Goal: Task Accomplishment & Management: Manage account settings

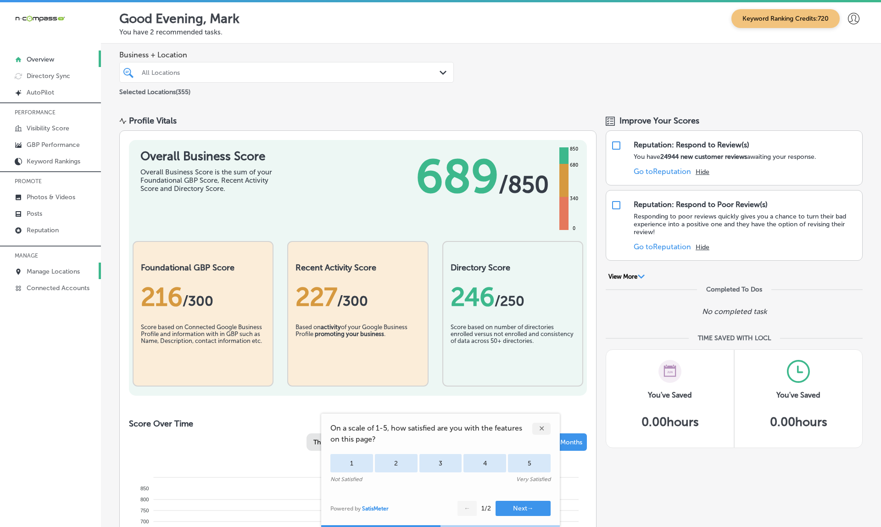
click at [54, 270] on p "Manage Locations" at bounding box center [53, 271] width 53 height 8
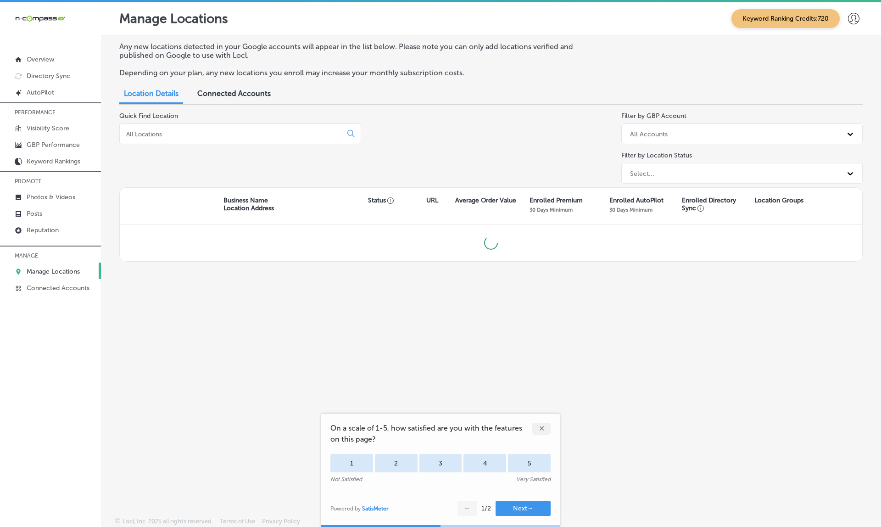
click at [713, 132] on div "All Accounts" at bounding box center [733, 133] width 217 height 15
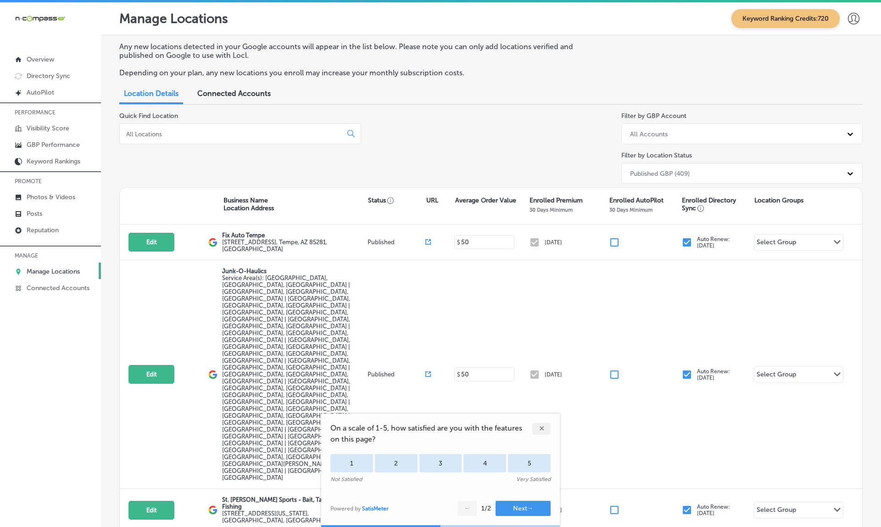
click at [539, 428] on div "✕" at bounding box center [541, 428] width 18 height 12
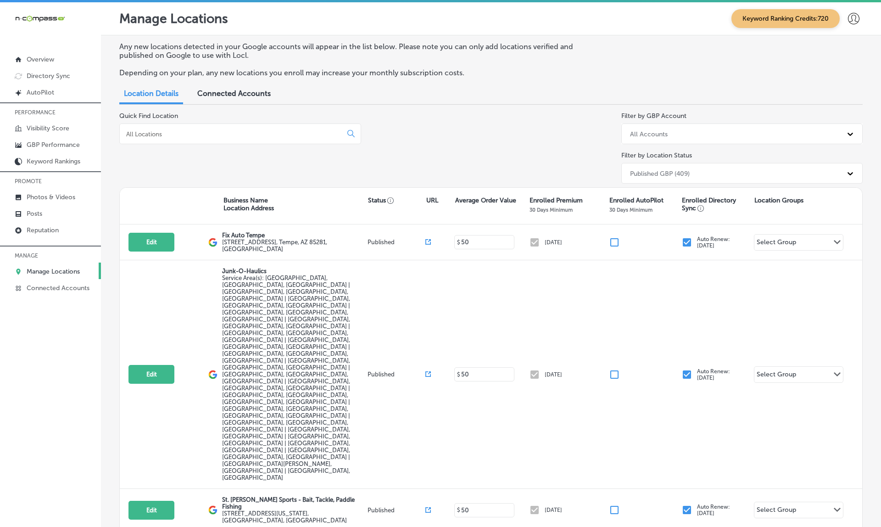
click at [725, 133] on div "All Accounts" at bounding box center [733, 133] width 217 height 15
click at [684, 174] on div "Published GBP (409)" at bounding box center [660, 173] width 60 height 8
click at [679, 169] on div "Published GBP (409)" at bounding box center [660, 173] width 60 height 8
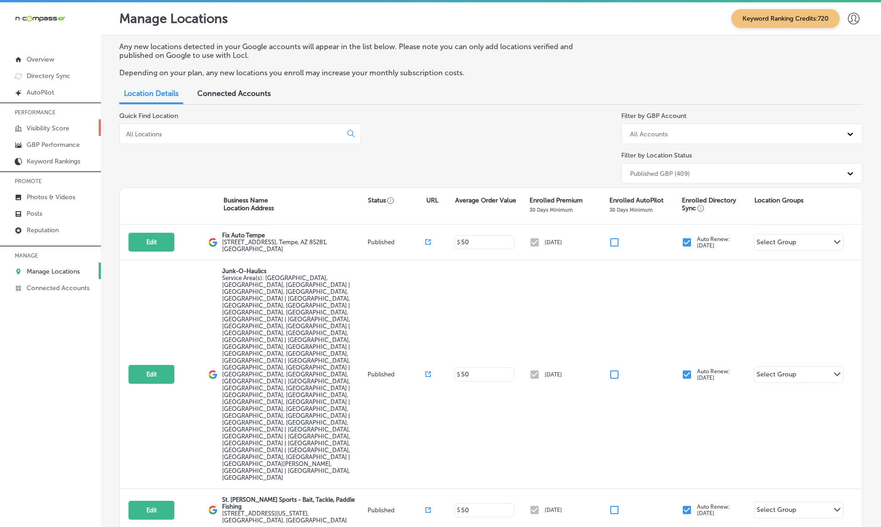
click at [59, 132] on p "Visibility Score" at bounding box center [48, 128] width 43 height 8
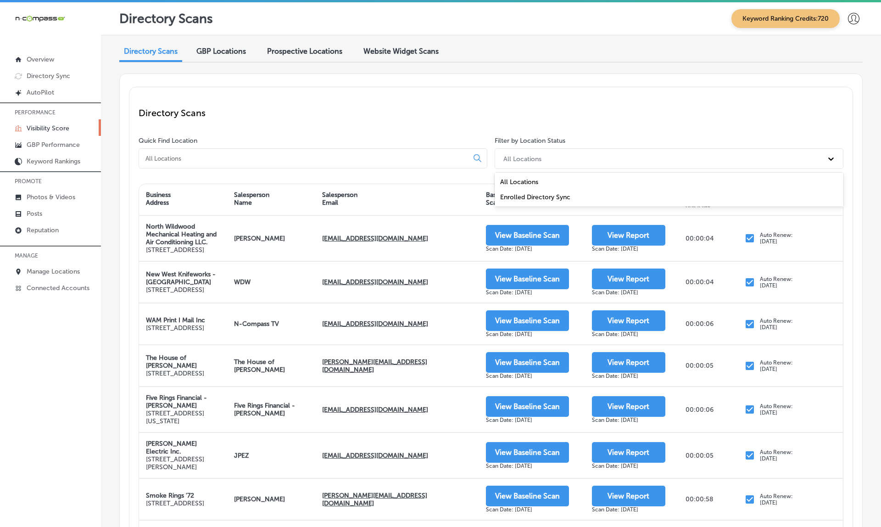
click at [571, 159] on div "All Locations" at bounding box center [661, 158] width 324 height 15
click at [307, 54] on span "Prospective Locations" at bounding box center [304, 51] width 75 height 9
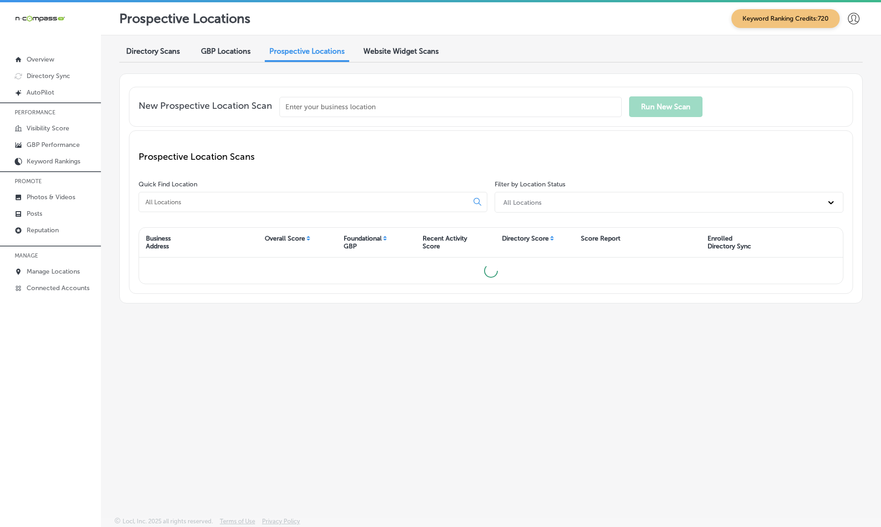
click at [239, 54] on span "GBP Locations" at bounding box center [226, 51] width 50 height 9
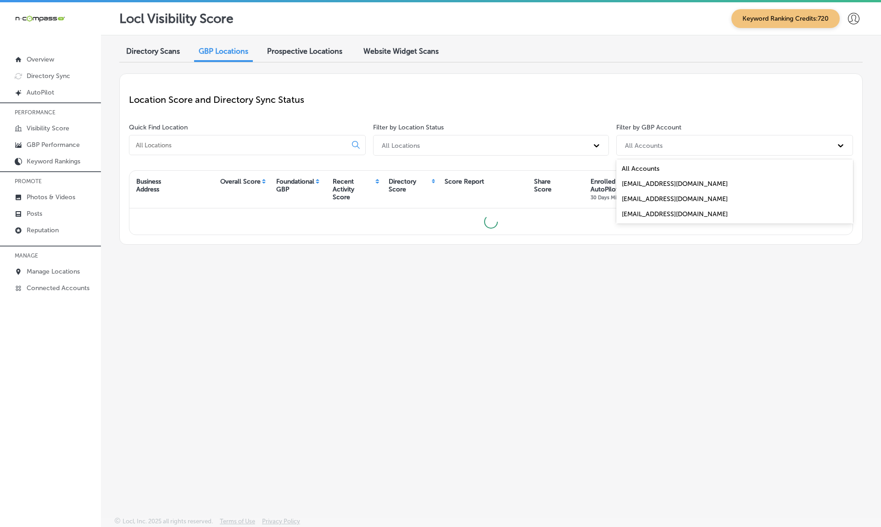
click at [645, 147] on div "All Accounts" at bounding box center [644, 145] width 38 height 8
click at [528, 146] on div "All Locations" at bounding box center [482, 145] width 211 height 15
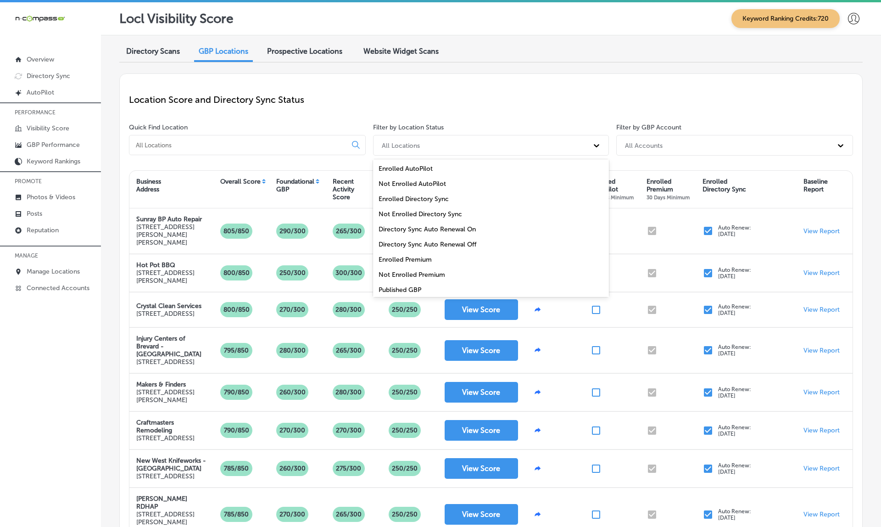
click at [443, 91] on div "Location Score and Directory Sync Status" at bounding box center [491, 99] width 724 height 33
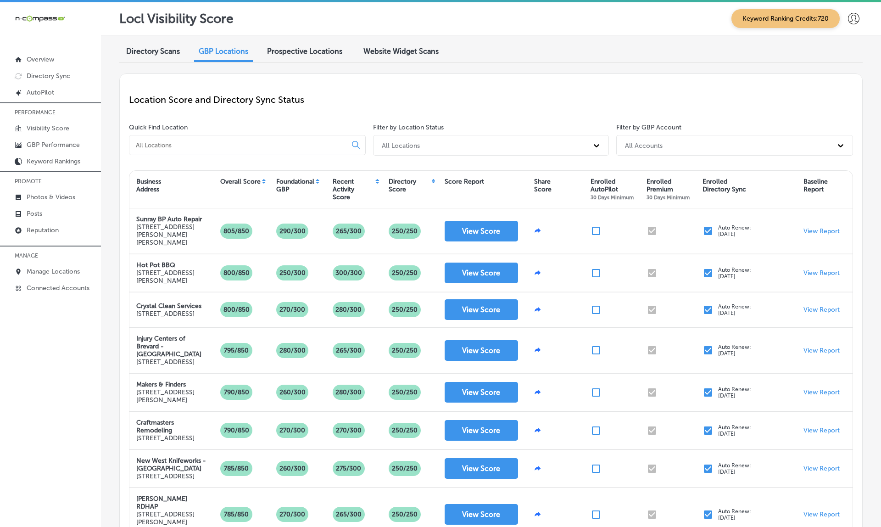
click at [251, 133] on div "Quick Find Location" at bounding box center [249, 141] width 240 height 36
click at [239, 142] on input at bounding box center [240, 145] width 210 height 8
click at [61, 267] on link "Manage Locations" at bounding box center [50, 270] width 101 height 17
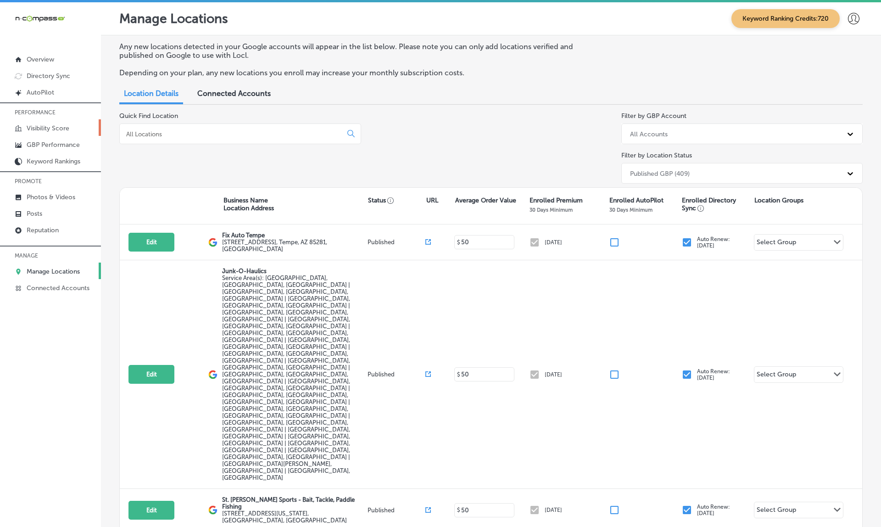
click at [44, 128] on p "Visibility Score" at bounding box center [48, 128] width 43 height 8
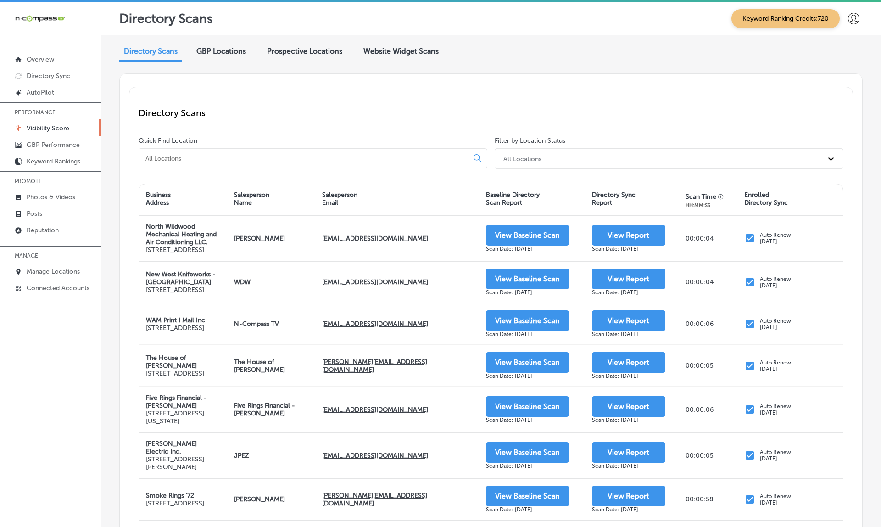
click at [263, 156] on input at bounding box center [306, 158] width 322 height 8
click at [222, 55] on div "GBP Locations" at bounding box center [220, 52] width 63 height 20
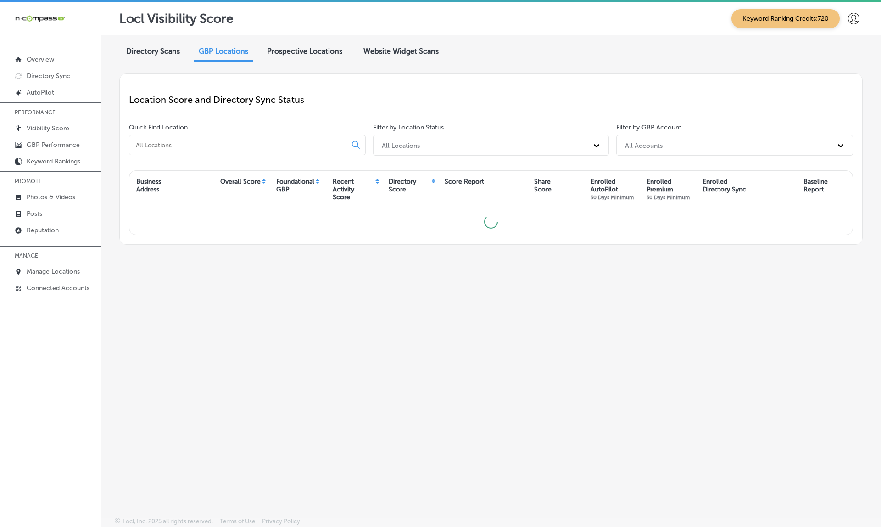
click at [239, 145] on input at bounding box center [240, 145] width 210 height 8
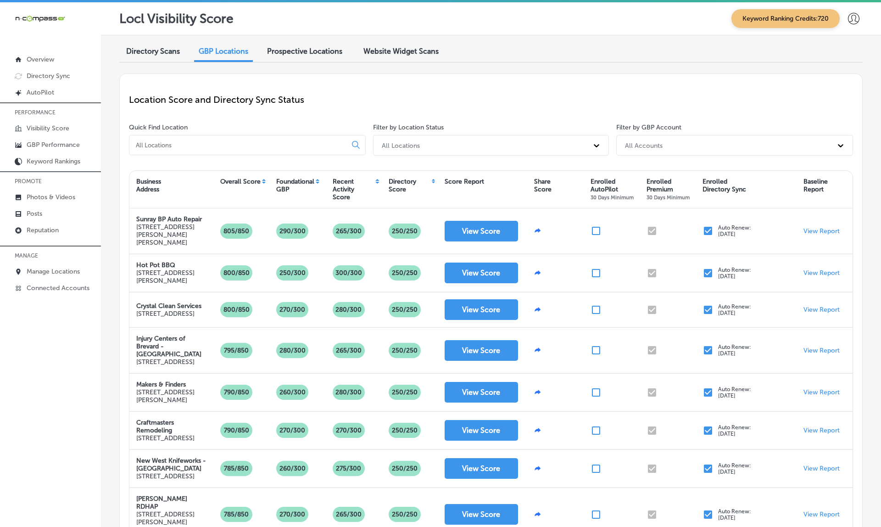
click at [239, 145] on input at bounding box center [240, 145] width 210 height 8
click at [688, 155] on div "Filter by GBP Account All Accounts" at bounding box center [732, 141] width 240 height 36
click at [674, 144] on div "All Accounts" at bounding box center [726, 145] width 212 height 15
click at [550, 149] on div "All Locations" at bounding box center [482, 145] width 211 height 15
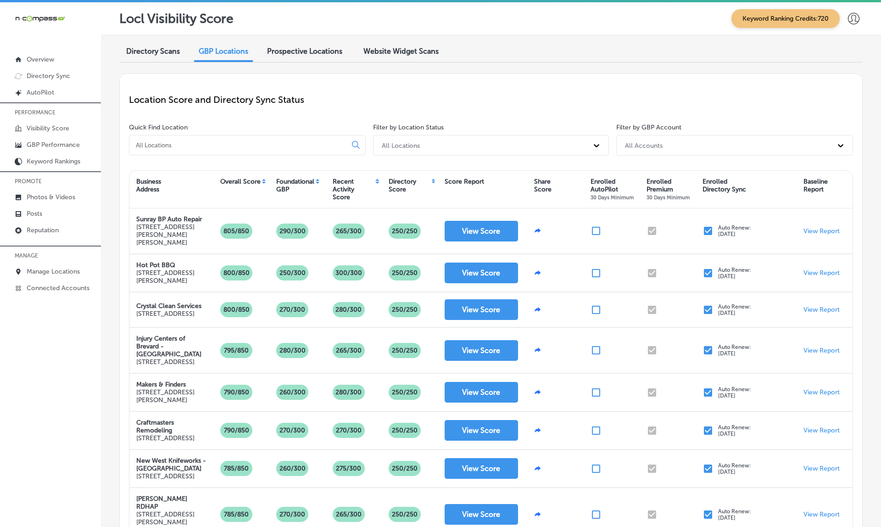
click at [550, 149] on div "All Locations" at bounding box center [482, 145] width 211 height 15
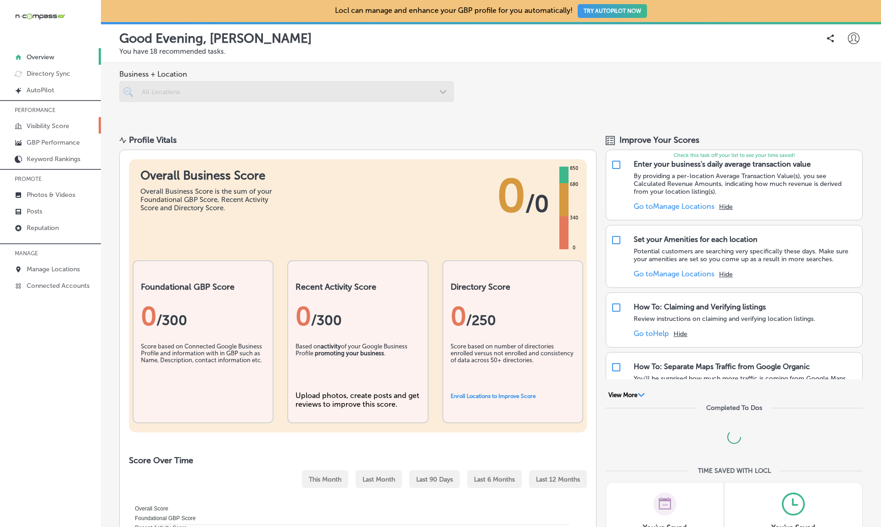
click at [54, 126] on p "Visibility Score" at bounding box center [48, 126] width 43 height 8
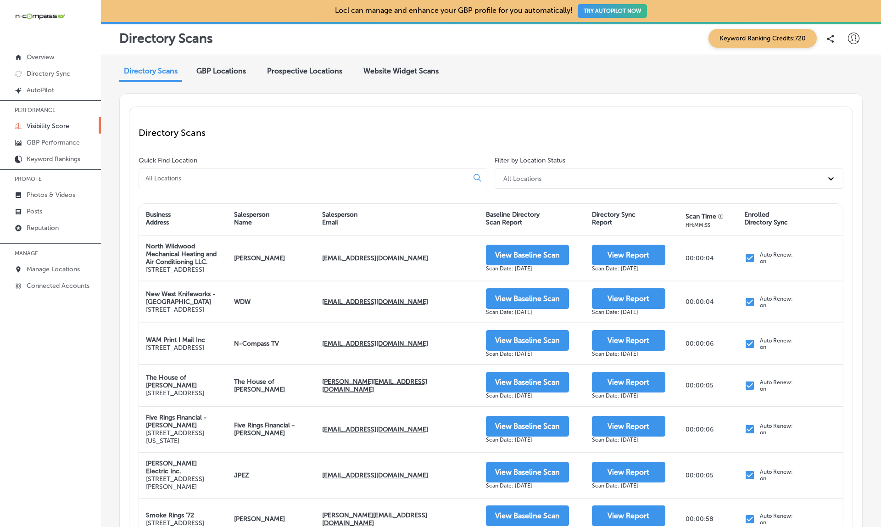
click at [234, 73] on span "GBP Locations" at bounding box center [221, 71] width 50 height 9
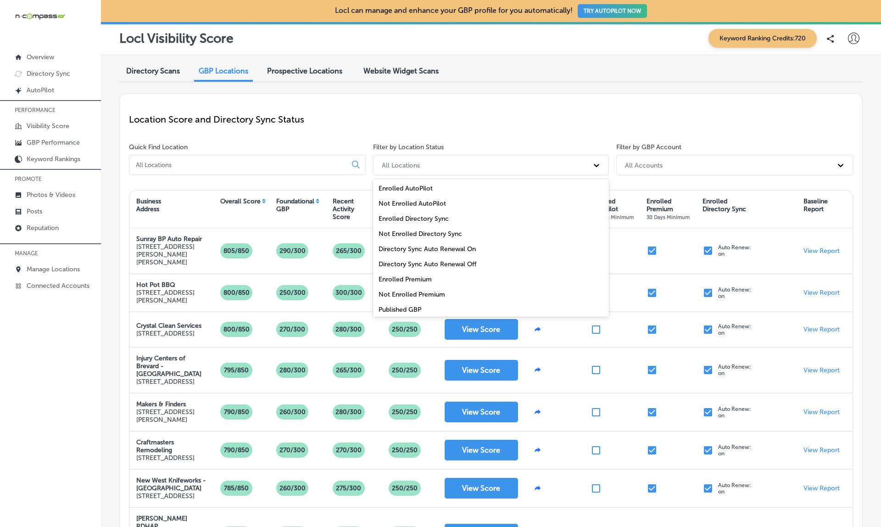
click at [435, 161] on div "All Locations" at bounding box center [482, 164] width 211 height 15
click at [403, 309] on div "Published GBP" at bounding box center [491, 309] width 236 height 15
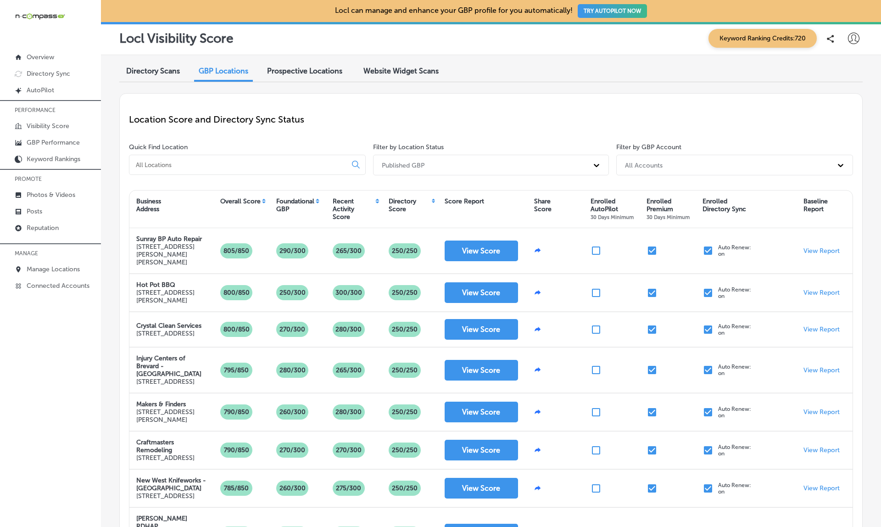
click at [470, 159] on div "Published GBP" at bounding box center [482, 164] width 211 height 15
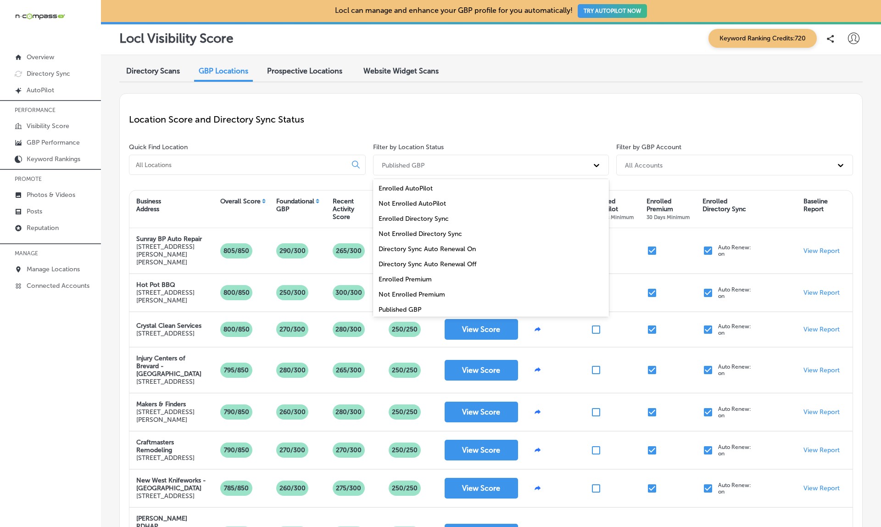
scroll to position [6, 0]
click at [416, 288] on div "Not Enrolled Premium" at bounding box center [491, 288] width 236 height 15
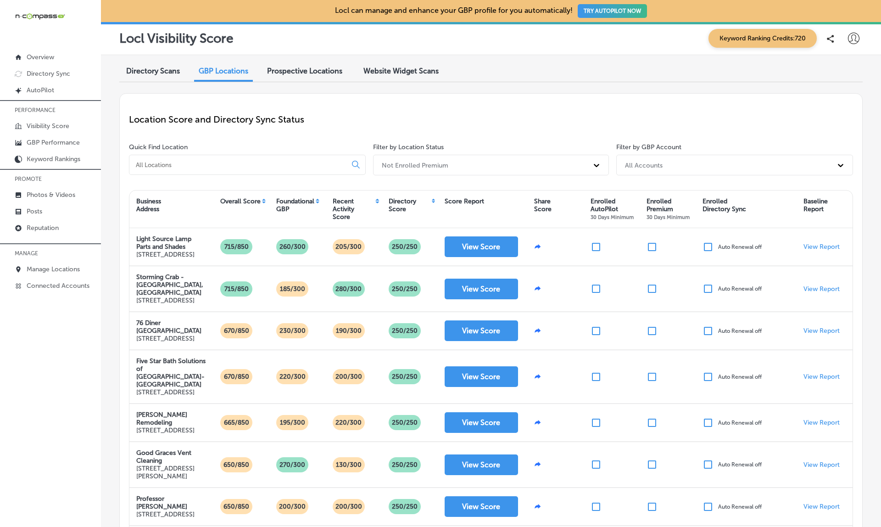
scroll to position [0, 0]
click at [433, 162] on div "Not Enrolled Premium" at bounding box center [415, 165] width 67 height 8
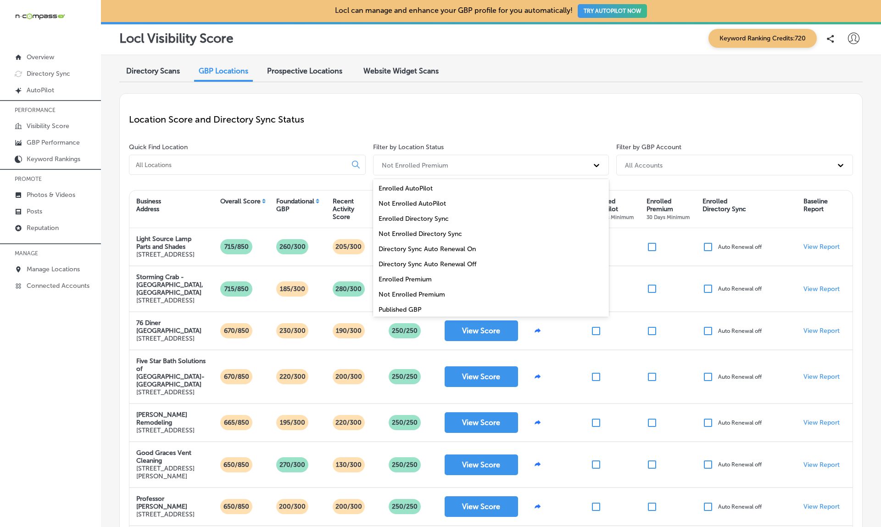
click at [426, 260] on div "Directory Sync Auto Renewal Off" at bounding box center [491, 263] width 236 height 15
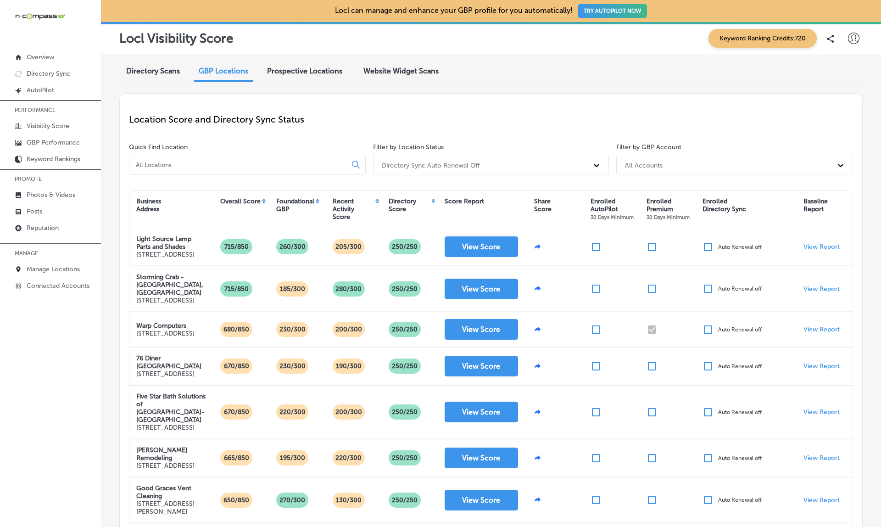
click at [633, 161] on div "All Accounts" at bounding box center [644, 165] width 38 height 8
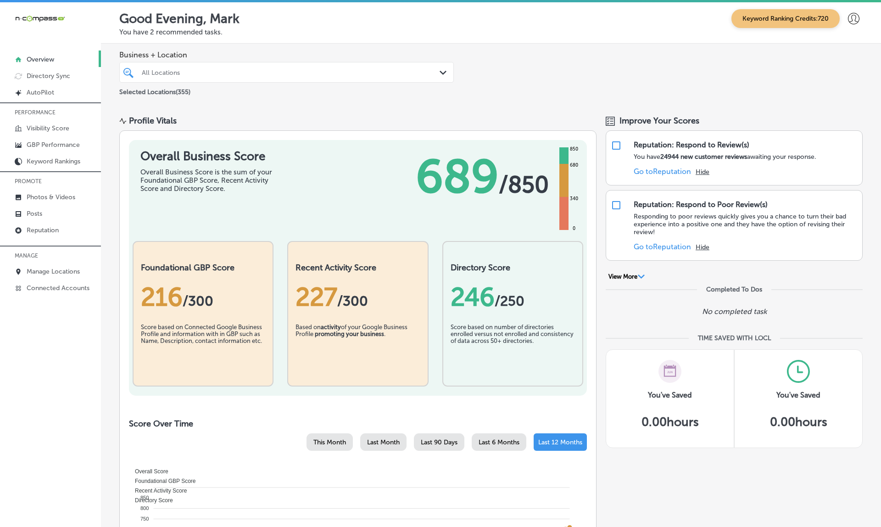
click at [209, 75] on div "All Locations" at bounding box center [291, 72] width 299 height 8
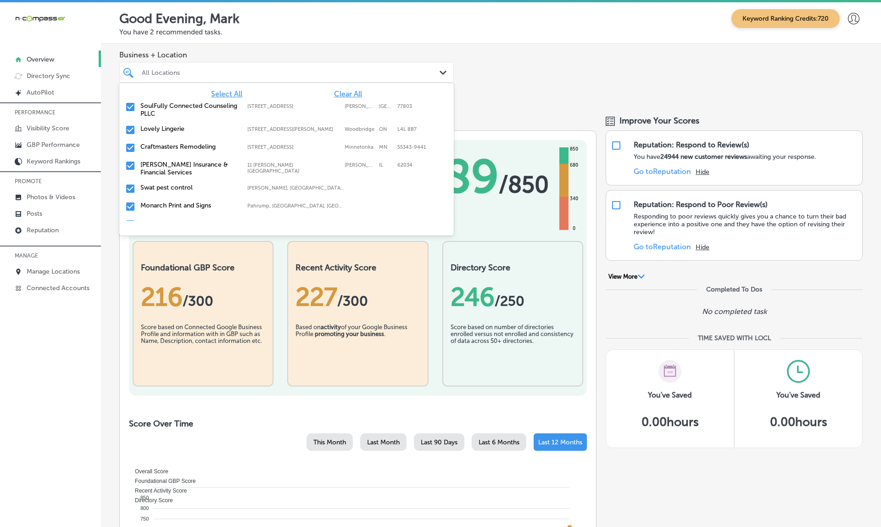
click at [209, 75] on div "All Locations" at bounding box center [291, 72] width 299 height 8
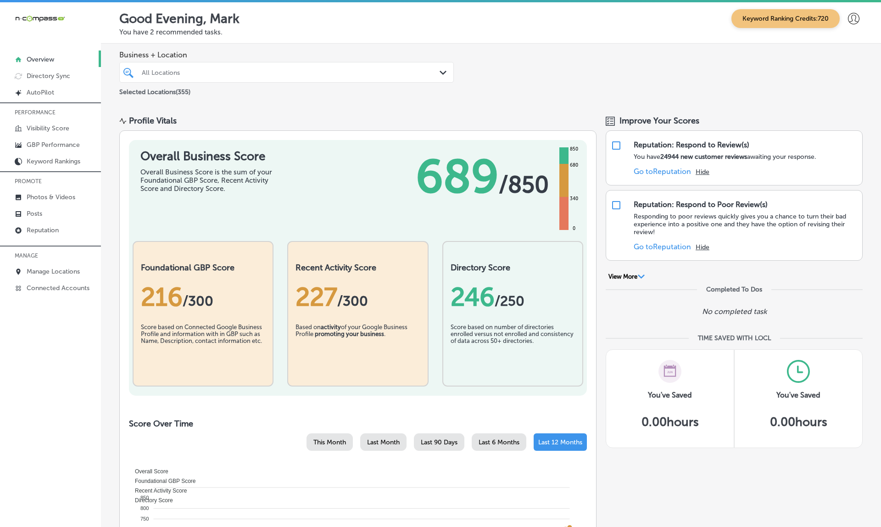
click at [297, 42] on div "Good Evening, Mark Keyword Ranking Credits: 720 You have 2 recommended tasks." at bounding box center [491, 22] width 780 height 41
click at [38, 130] on p "Visibility Score" at bounding box center [48, 128] width 43 height 8
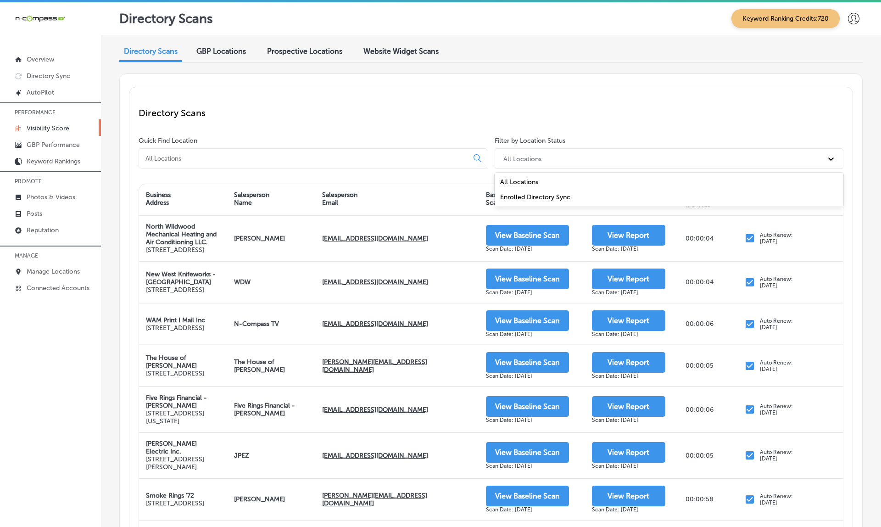
click at [518, 150] on div "All Locations" at bounding box center [669, 158] width 349 height 21
click at [225, 46] on div "GBP Locations" at bounding box center [220, 52] width 63 height 20
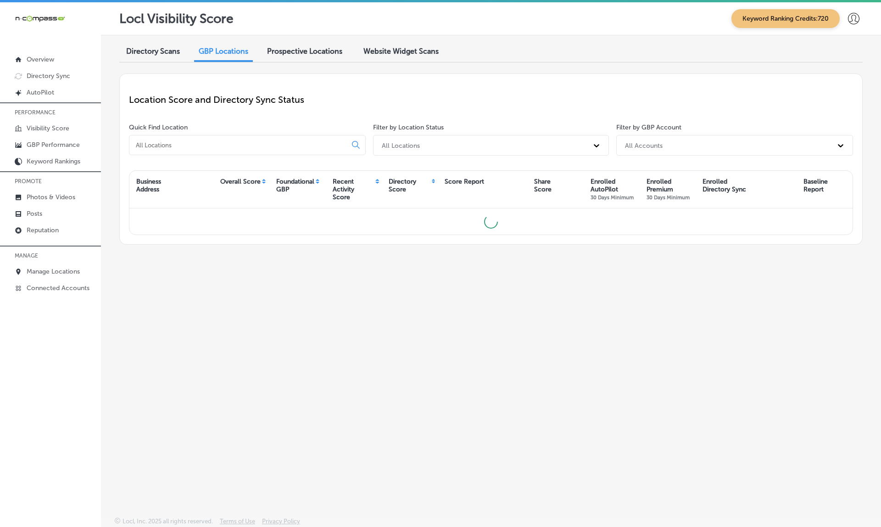
click at [626, 141] on div "All Accounts" at bounding box center [644, 145] width 38 height 8
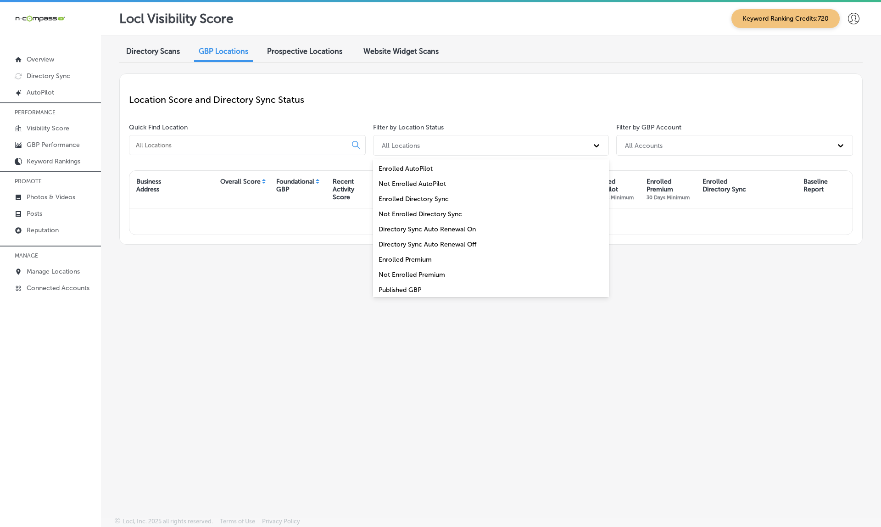
click at [553, 141] on div "All Locations" at bounding box center [482, 145] width 211 height 15
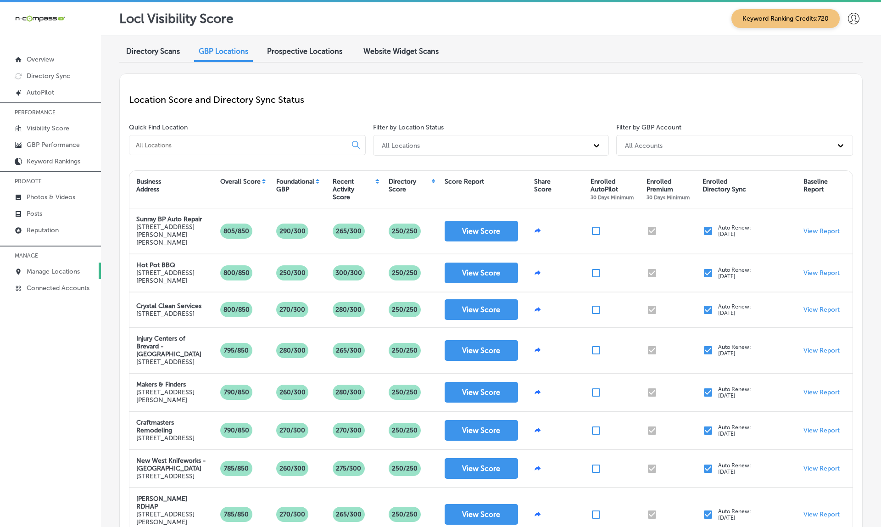
click at [57, 270] on p "Manage Locations" at bounding box center [53, 271] width 53 height 8
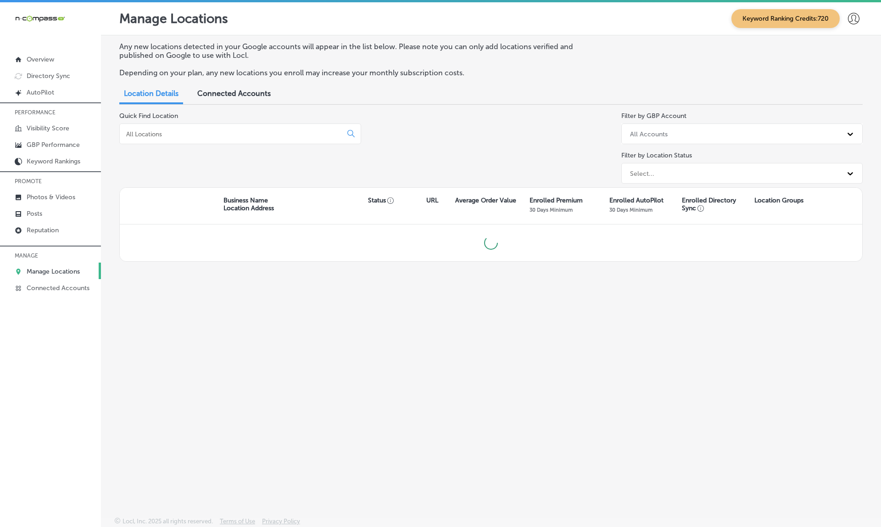
click at [661, 133] on div "All Accounts" at bounding box center [649, 134] width 38 height 8
click at [559, 170] on div "Quick Find Location Filter by GBP Account All Accounts Filter by Location Statu…" at bounding box center [490, 149] width 743 height 75
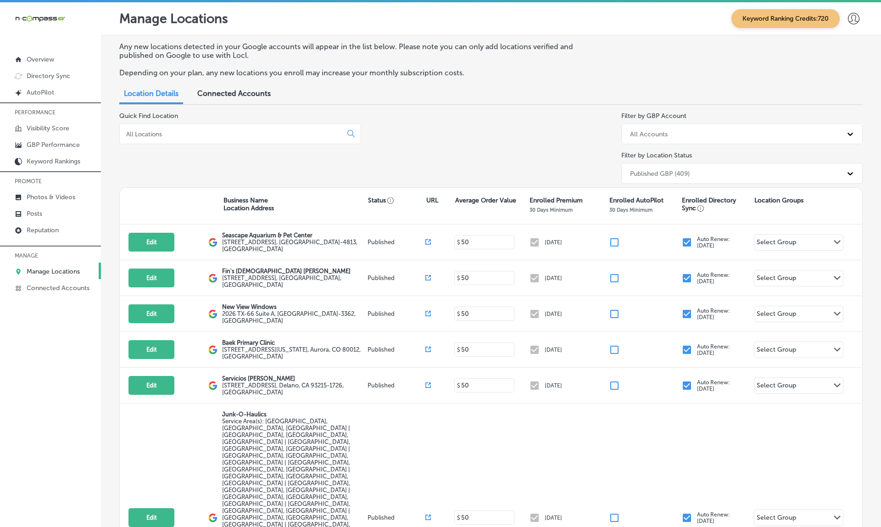
click at [649, 166] on div "Published GBP (409)" at bounding box center [733, 173] width 217 height 15
click at [640, 225] on div "All Locations (1593)" at bounding box center [742, 226] width 242 height 15
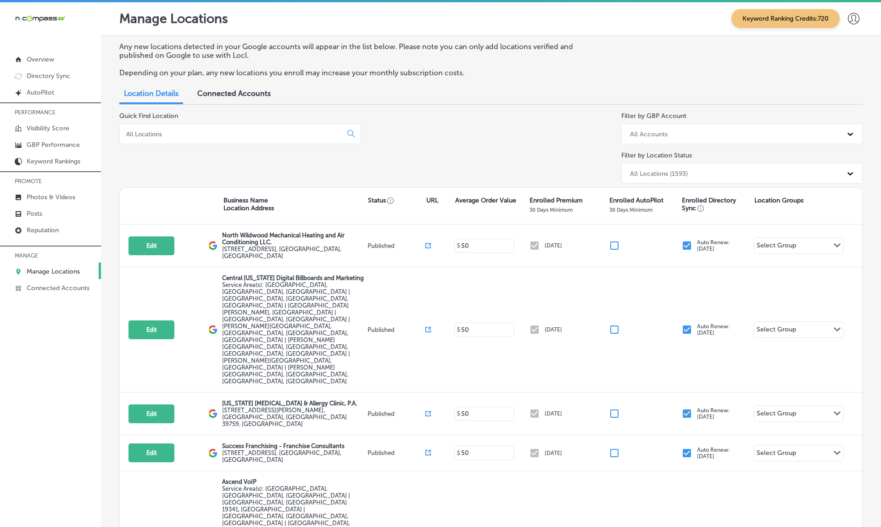
click at [628, 172] on div "All Locations (1593)" at bounding box center [733, 173] width 217 height 15
click at [564, 162] on div "Quick Find Location Filter by GBP Account All Accounts Filter by Location Statu…" at bounding box center [490, 149] width 743 height 75
click at [684, 169] on div "All Locations (1593)" at bounding box center [659, 173] width 58 height 8
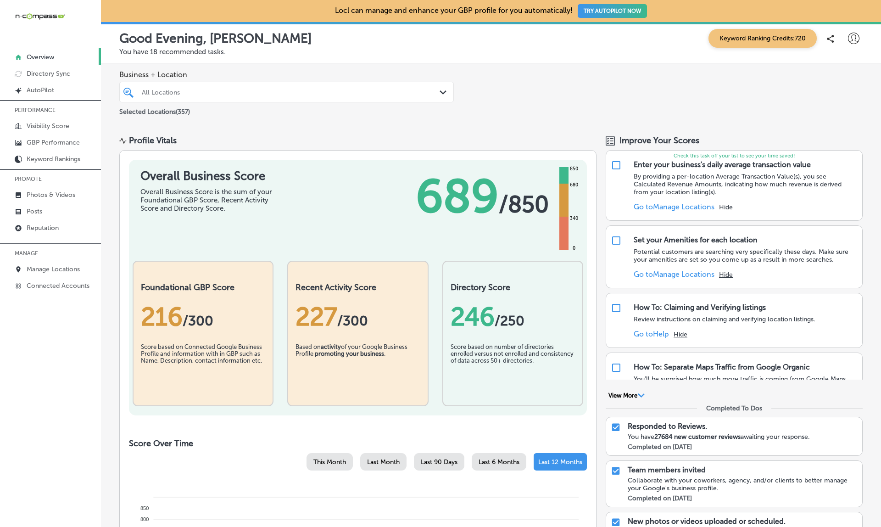
click at [43, 126] on p "Visibility Score" at bounding box center [48, 126] width 43 height 8
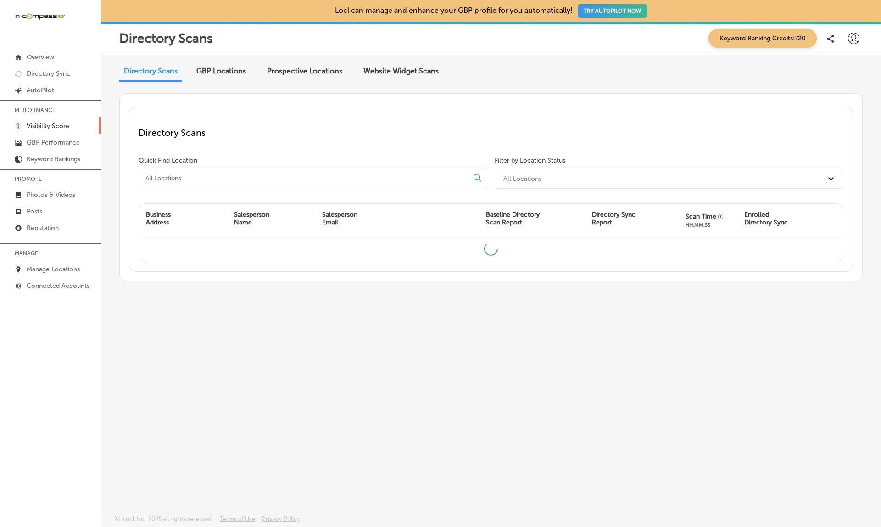
click at [43, 126] on p "Visibility Score" at bounding box center [48, 126] width 43 height 8
click at [225, 72] on span "GBP Locations" at bounding box center [221, 71] width 50 height 9
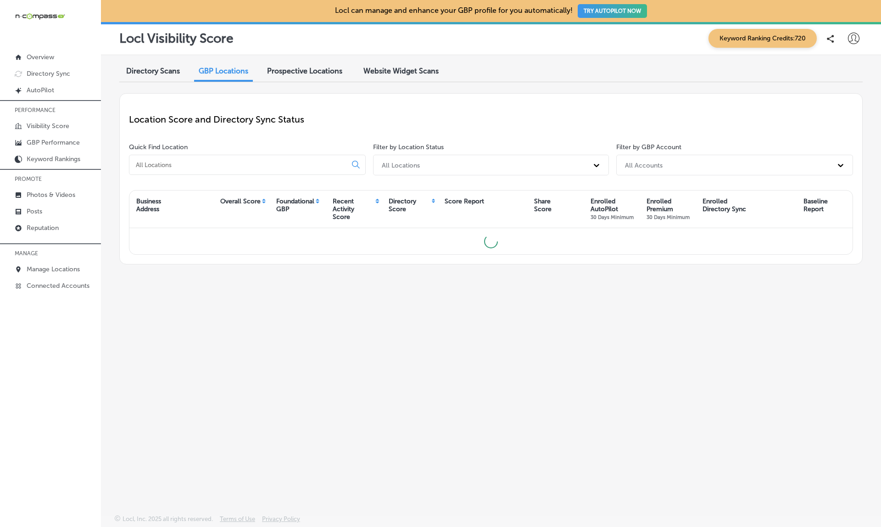
click at [461, 169] on div "All Locations" at bounding box center [482, 164] width 211 height 15
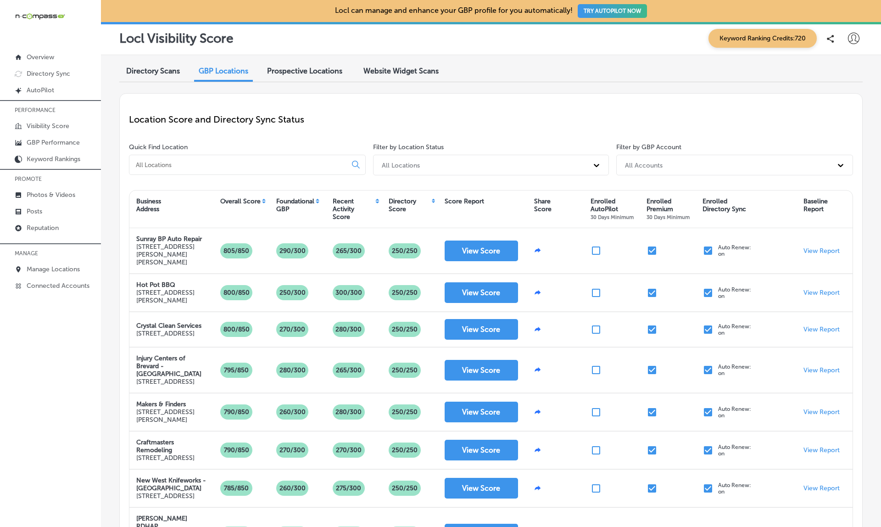
click at [152, 71] on span "Directory Scans" at bounding box center [153, 71] width 54 height 9
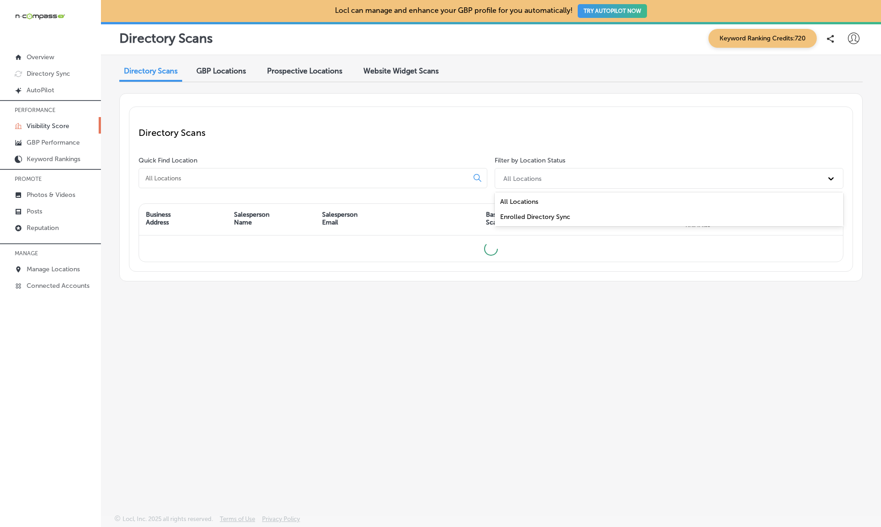
click at [519, 182] on div "All Locations" at bounding box center [661, 178] width 324 height 15
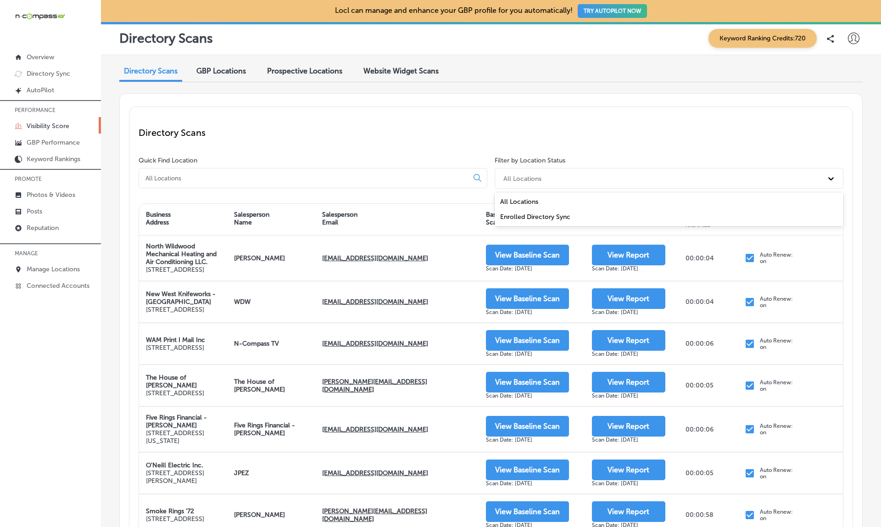
click at [424, 127] on p "Directory Scans" at bounding box center [491, 132] width 705 height 11
click at [48, 213] on link "Posts" at bounding box center [50, 210] width 101 height 17
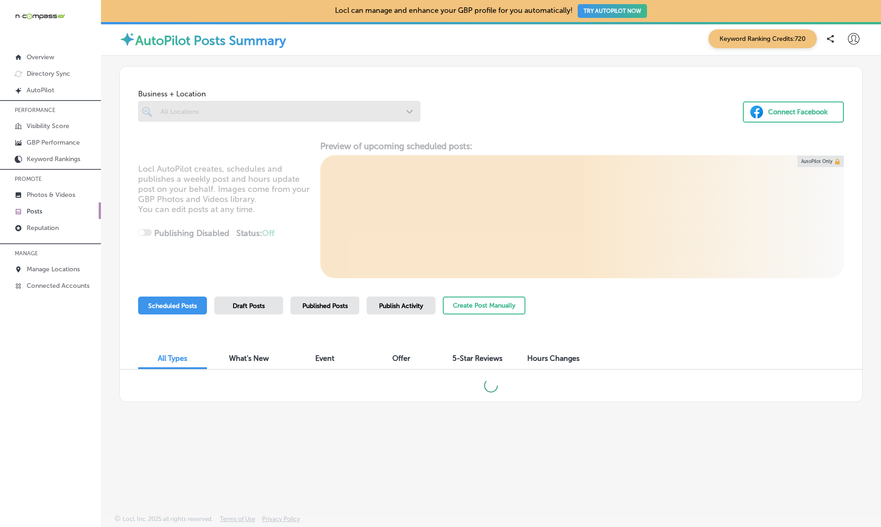
click at [411, 302] on span "Publish Activity" at bounding box center [401, 306] width 44 height 8
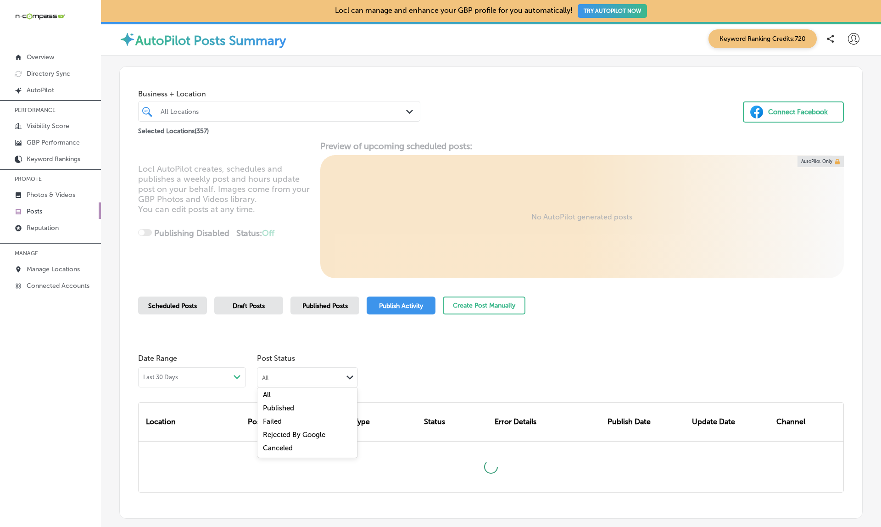
click at [301, 368] on div "All Path Created with Sketch." at bounding box center [307, 375] width 100 height 17
click at [279, 424] on div "Failed" at bounding box center [307, 422] width 100 height 13
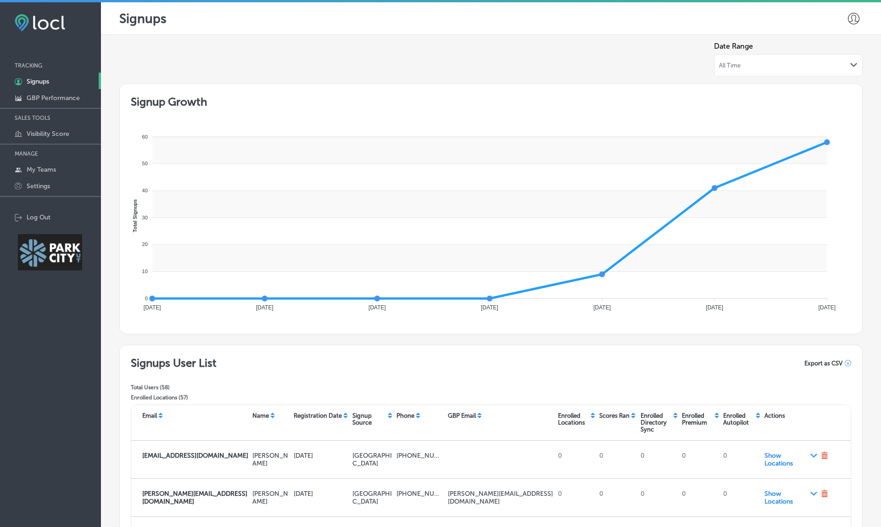
click at [725, 64] on span "All Time" at bounding box center [730, 65] width 22 height 7
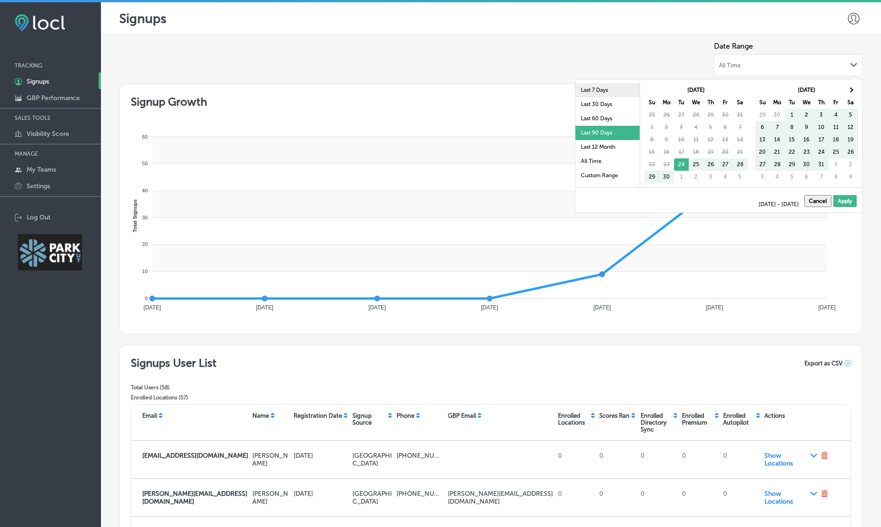
click at [610, 94] on li "Last 7 Days" at bounding box center [607, 90] width 64 height 14
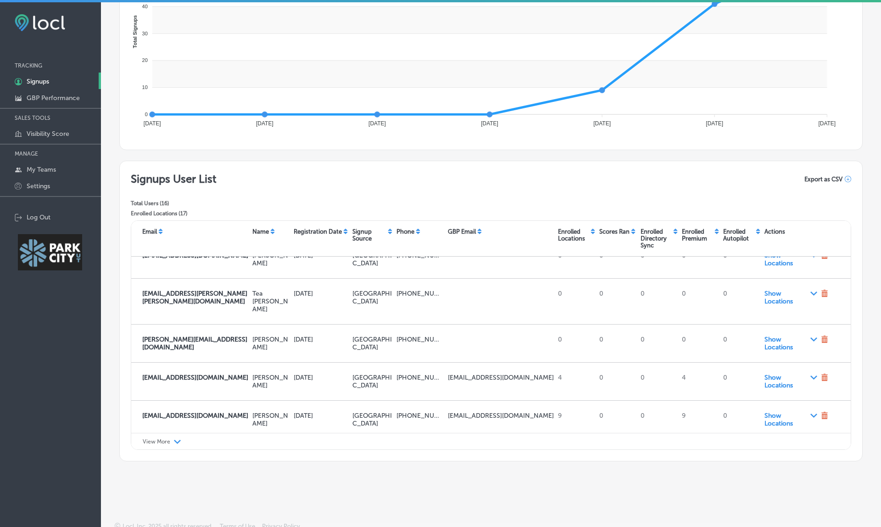
scroll to position [434, 0]
click at [173, 445] on div "View More Path Created with Sketch." at bounding box center [490, 441] width 719 height 17
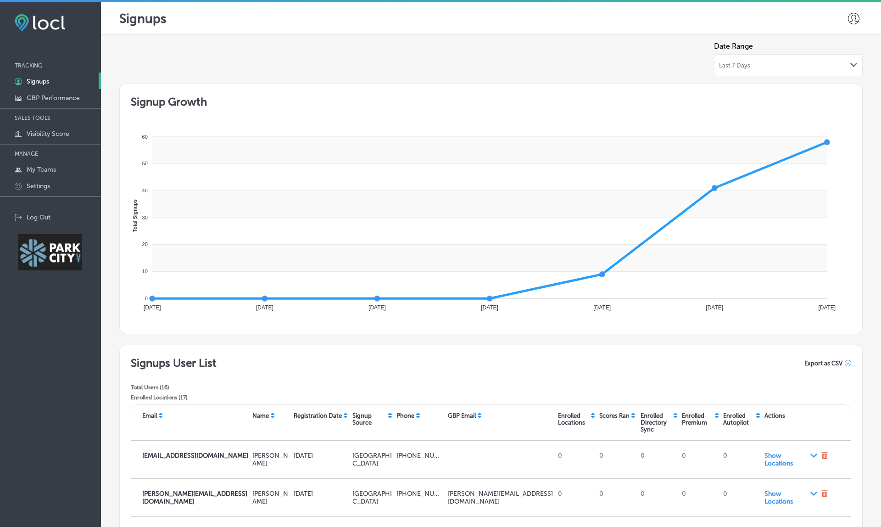
scroll to position [0, 0]
click at [740, 68] on div "Last 7 Days Path Created with Sketch." at bounding box center [788, 65] width 149 height 22
click at [740, 63] on span "Sep 03, 2025 - Sep 04, 2025" at bounding box center [740, 65] width 42 height 7
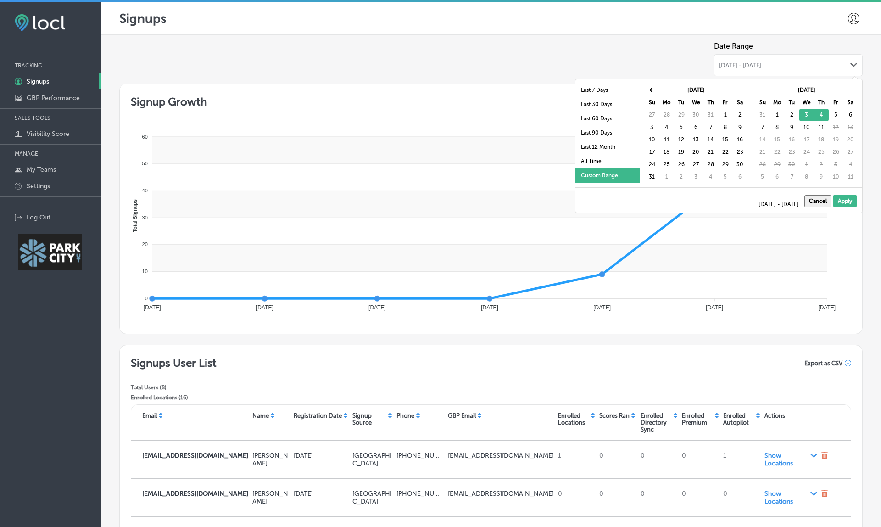
click at [740, 63] on span "Sep 03, 2025 - Sep 04, 2025" at bounding box center [740, 65] width 42 height 7
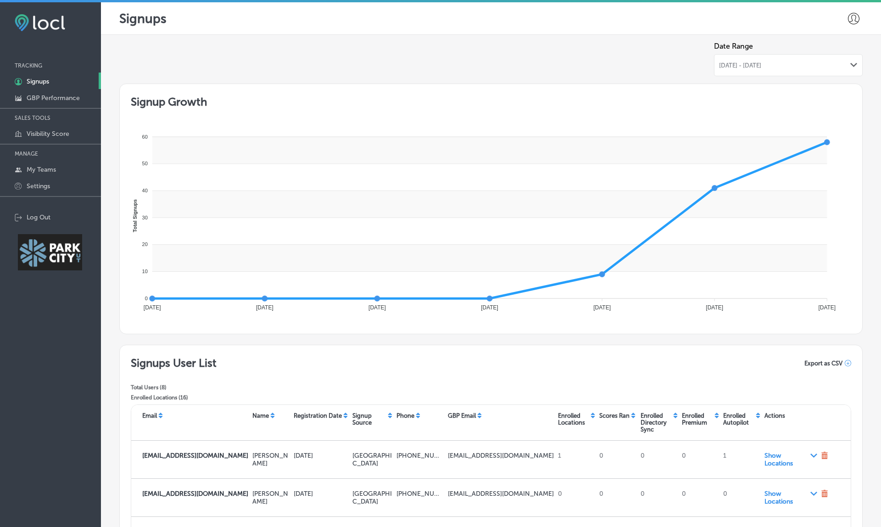
click at [742, 69] on div "Sep 03, 2025 - Sep 04, 2025 Path Created with Sketch." at bounding box center [788, 65] width 149 height 22
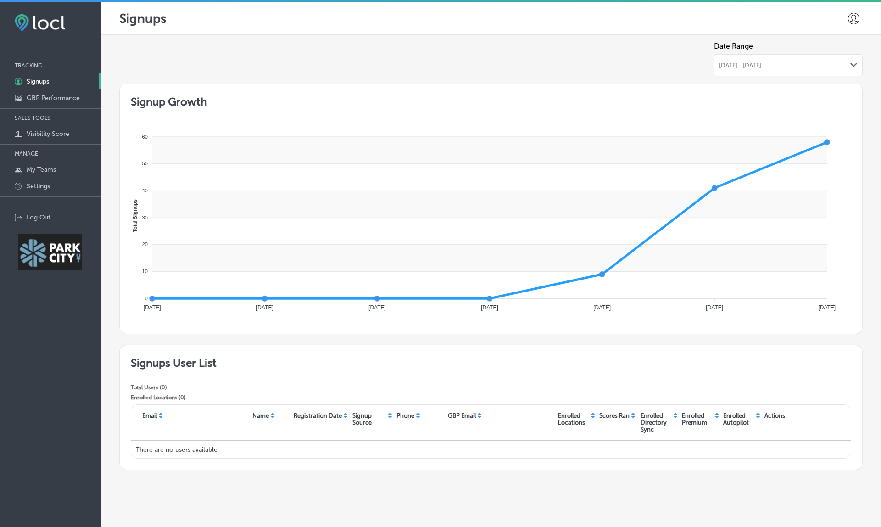
click at [772, 57] on div "Sep 03, 2025 - Sep 03, 2025 Path Created with Sketch." at bounding box center [788, 65] width 149 height 22
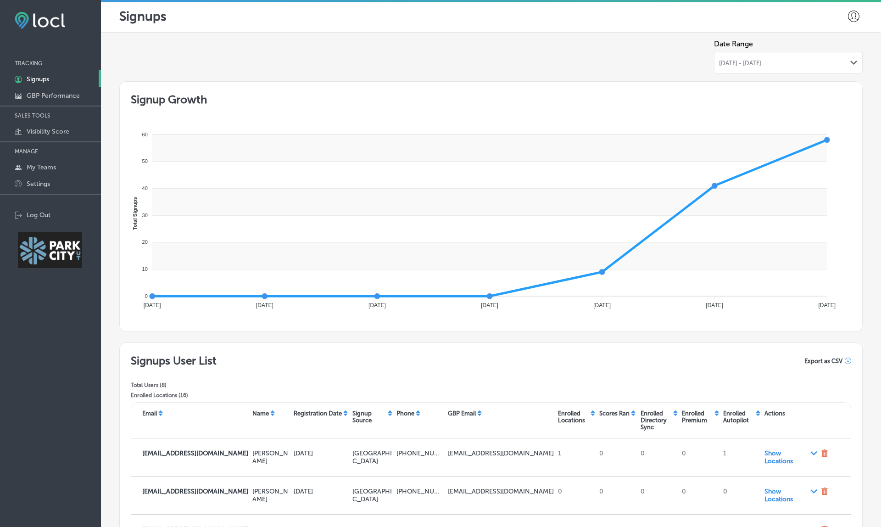
click at [844, 361] on div "Export as CSV" at bounding box center [827, 360] width 47 height 7
click at [762, 360] on label "Please wait, report is being processed." at bounding box center [795, 361] width 112 height 8
copy label "Please wait, report is being processed."
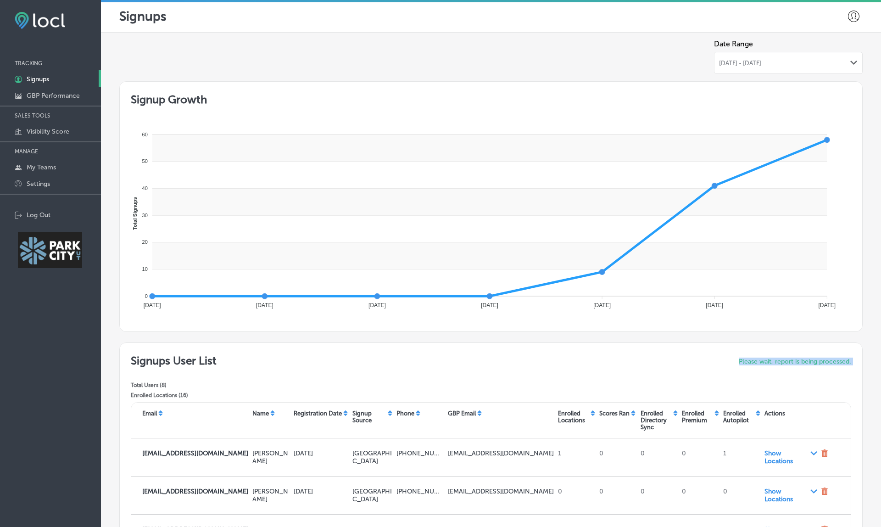
click at [592, 367] on div "Signups User List Total Users ( 8 ) Enrolled Locations ( 16 ) Please wait, repo…" at bounding box center [491, 378] width 720 height 48
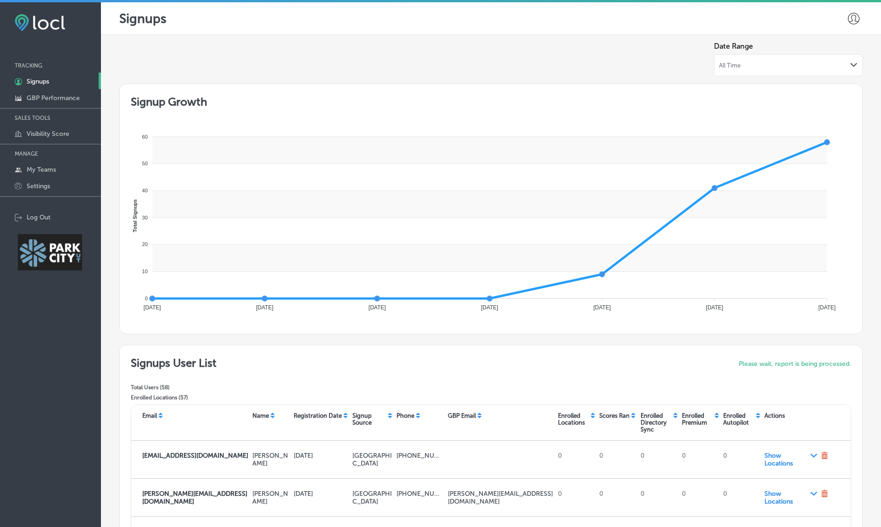
scroll to position [2, 0]
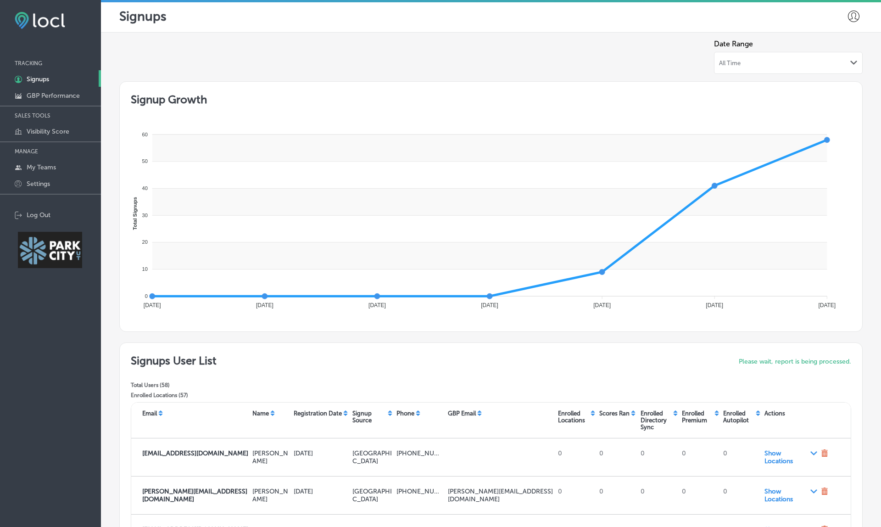
click at [785, 56] on div "All Time Path Created with Sketch." at bounding box center [788, 63] width 149 height 22
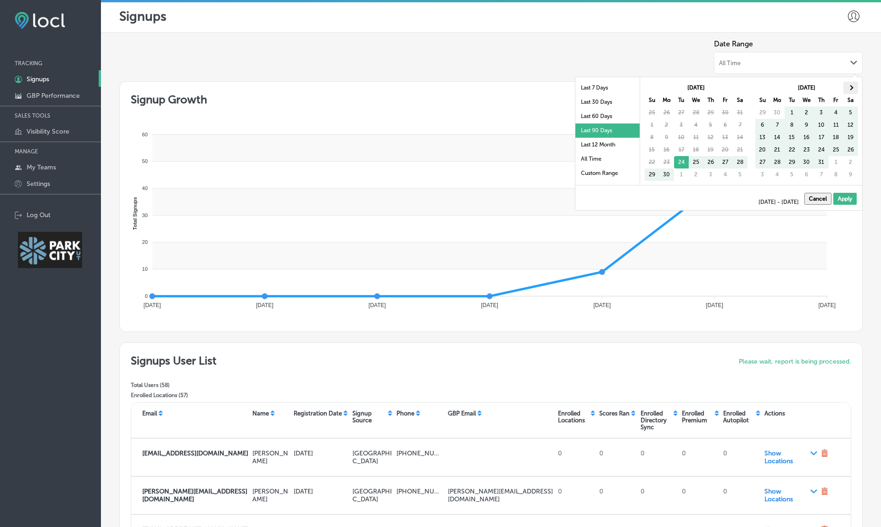
click at [853, 89] on th at bounding box center [850, 88] width 15 height 12
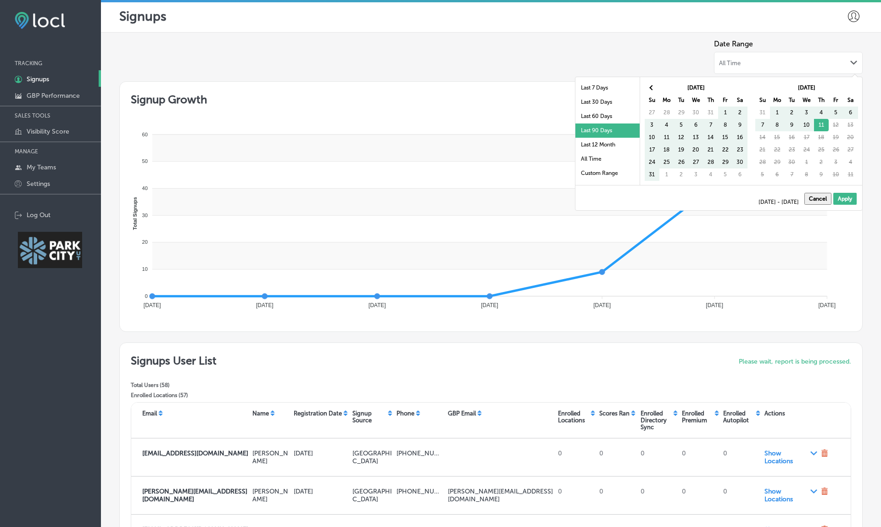
click at [853, 89] on th at bounding box center [850, 88] width 15 height 12
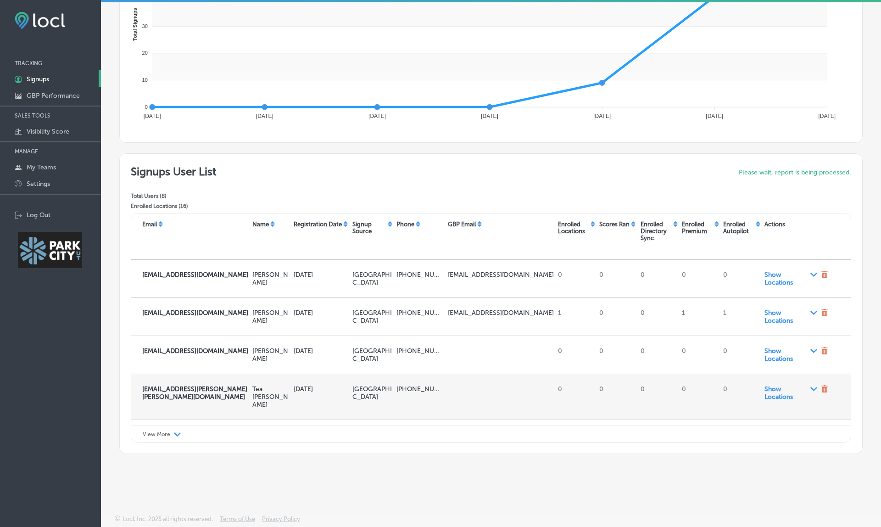
scroll to position [130, 0]
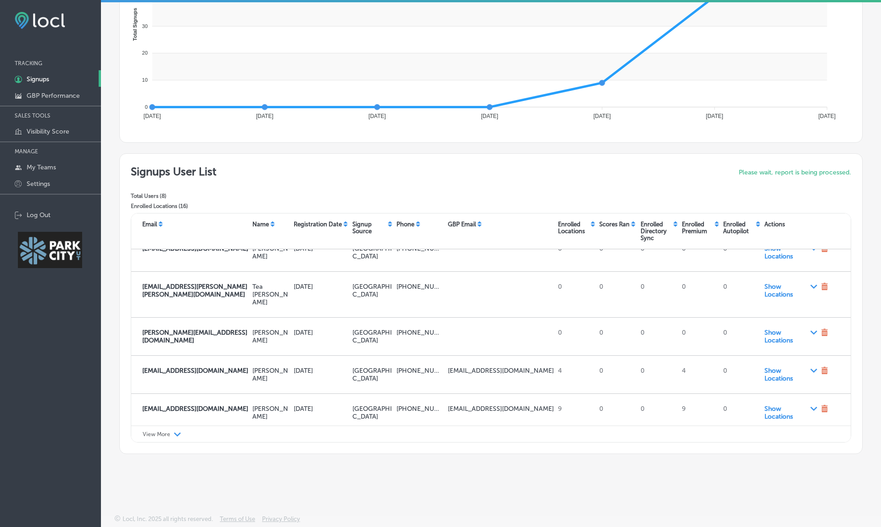
click at [178, 430] on div "Path Created with Sketch." at bounding box center [177, 433] width 7 height 7
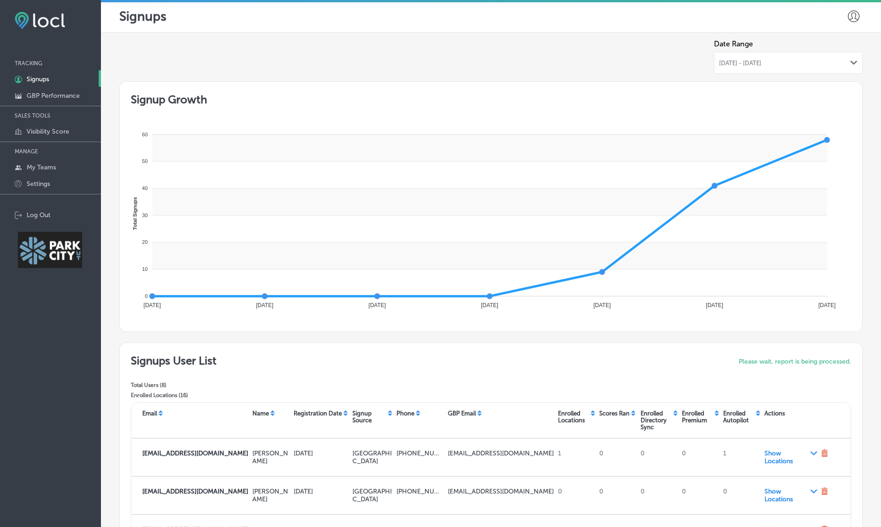
scroll to position [0, 0]
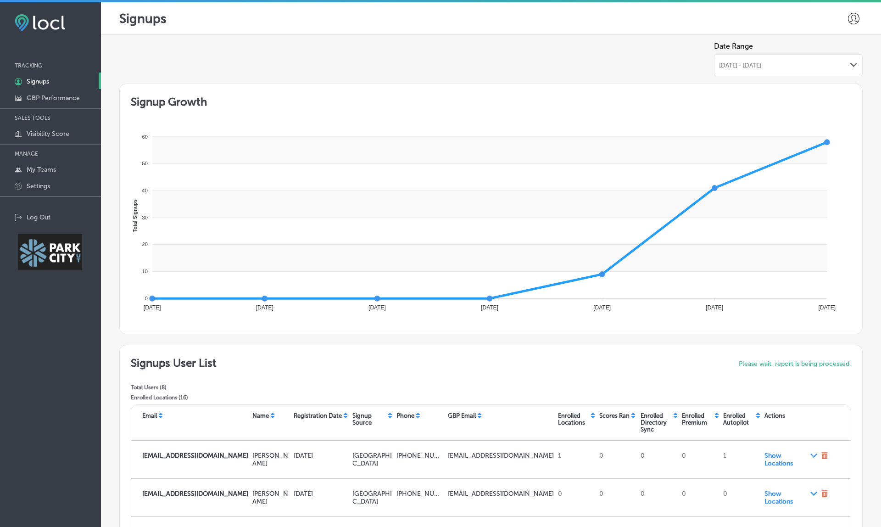
click at [851, 14] on icon at bounding box center [853, 18] width 11 height 11
click at [828, 76] on p "Log Out" at bounding box center [834, 75] width 28 height 11
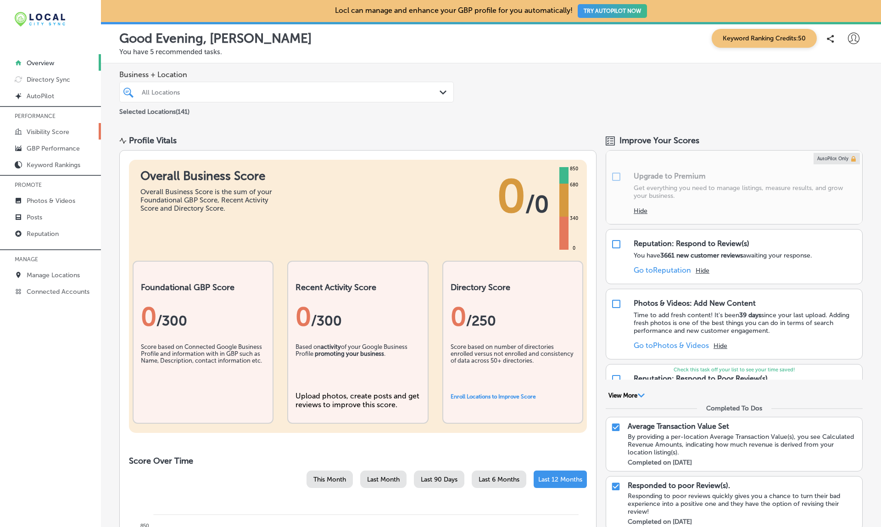
click at [40, 129] on p "Visibility Score" at bounding box center [48, 132] width 43 height 8
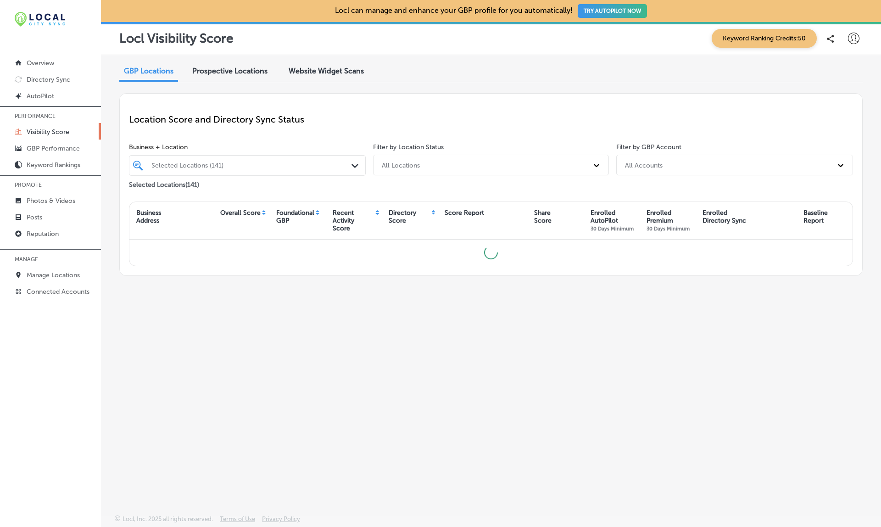
click at [334, 72] on span "Website Widget Scans" at bounding box center [326, 71] width 75 height 9
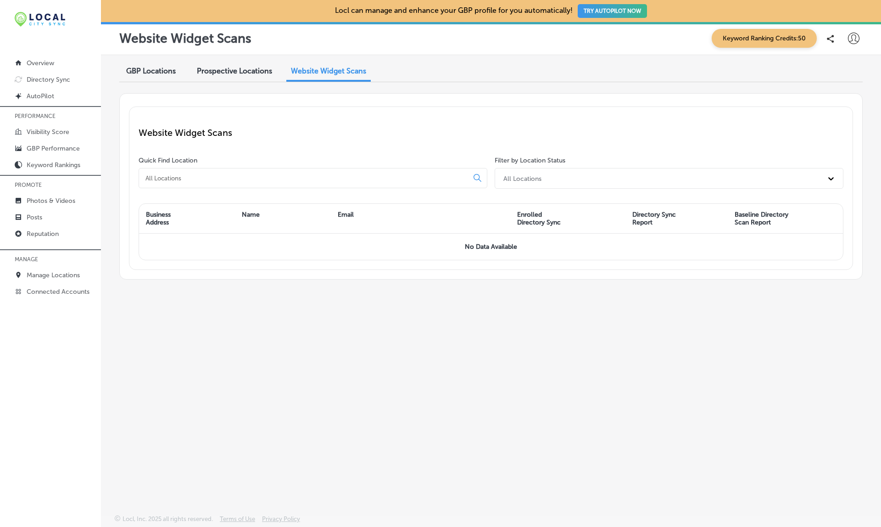
click at [146, 69] on span "GBP Locations" at bounding box center [151, 71] width 50 height 9
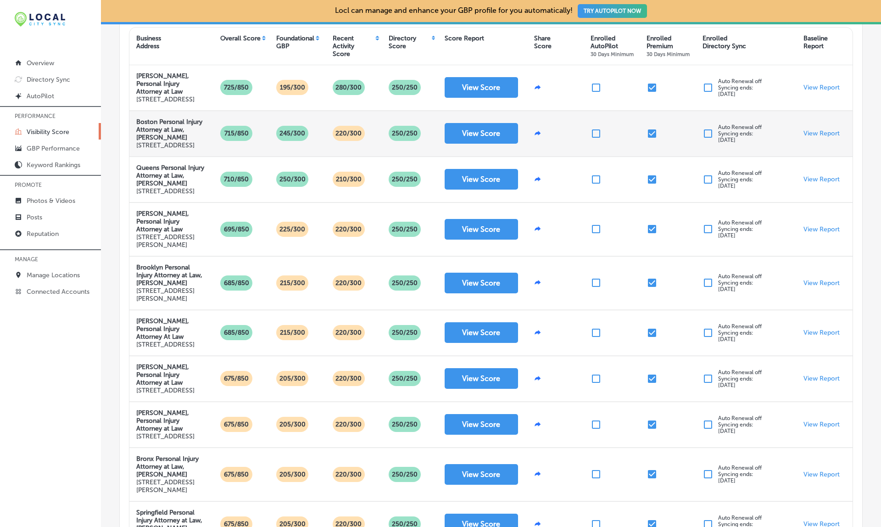
scroll to position [172, 0]
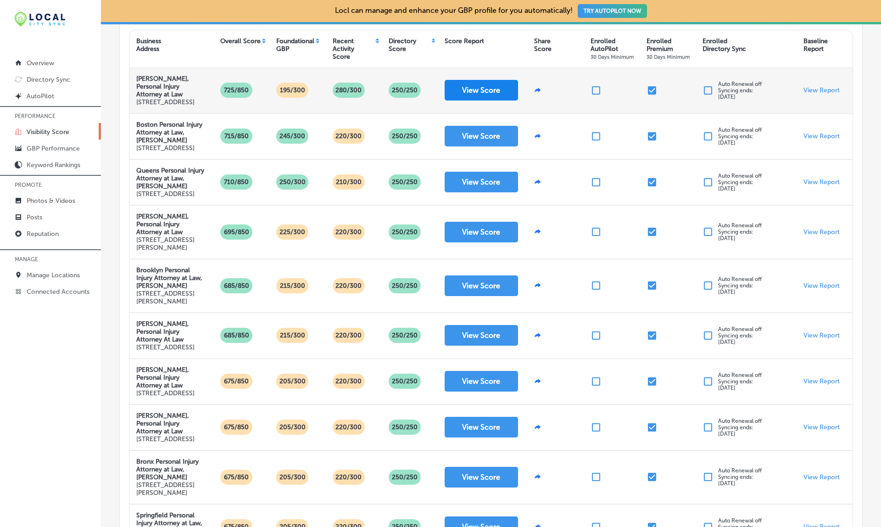
click at [484, 94] on button "View Score" at bounding box center [481, 90] width 73 height 21
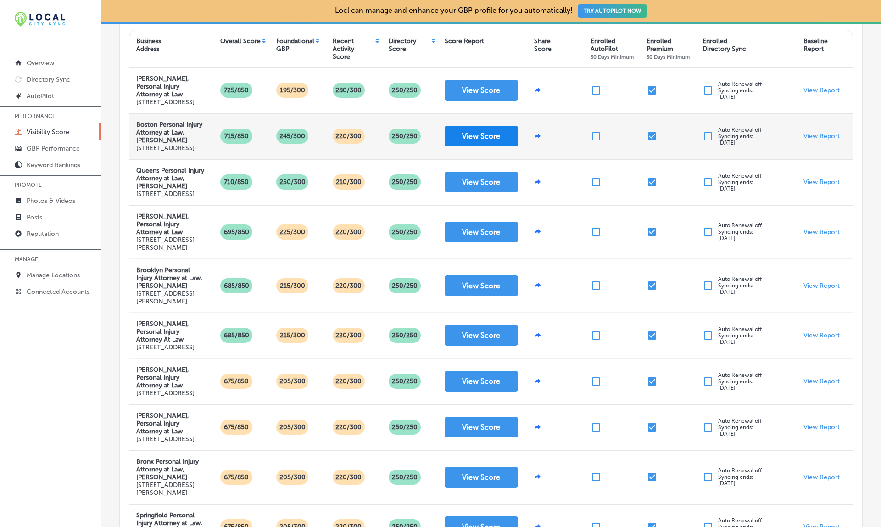
click at [475, 145] on button "View Score" at bounding box center [481, 136] width 73 height 21
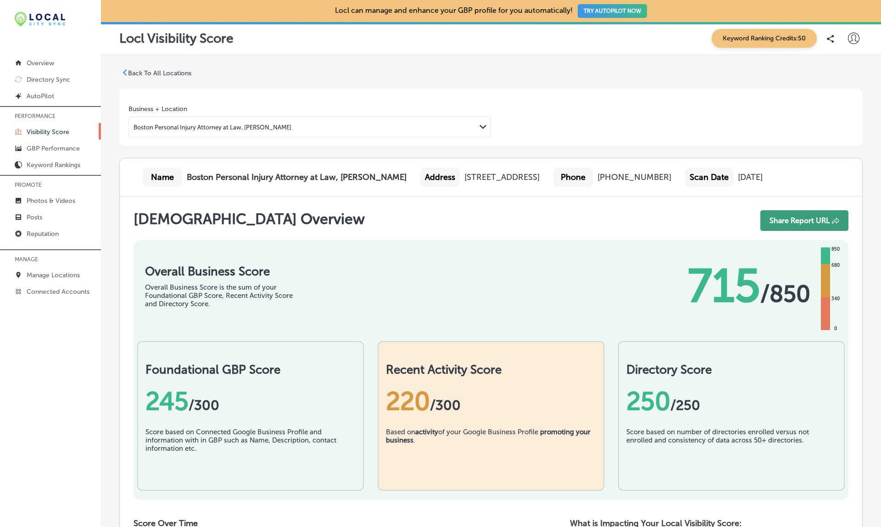
click at [798, 231] on button "Share Report URL" at bounding box center [804, 220] width 88 height 21
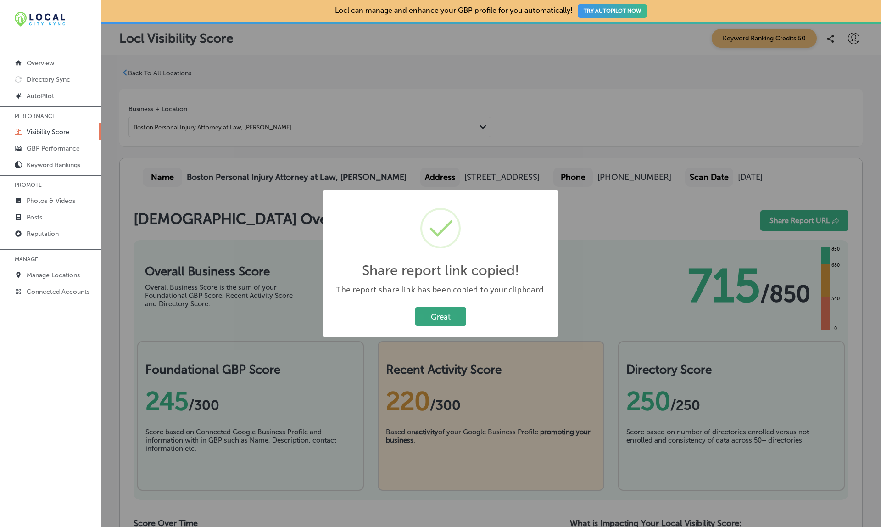
click at [440, 312] on button "Great" at bounding box center [440, 316] width 51 height 19
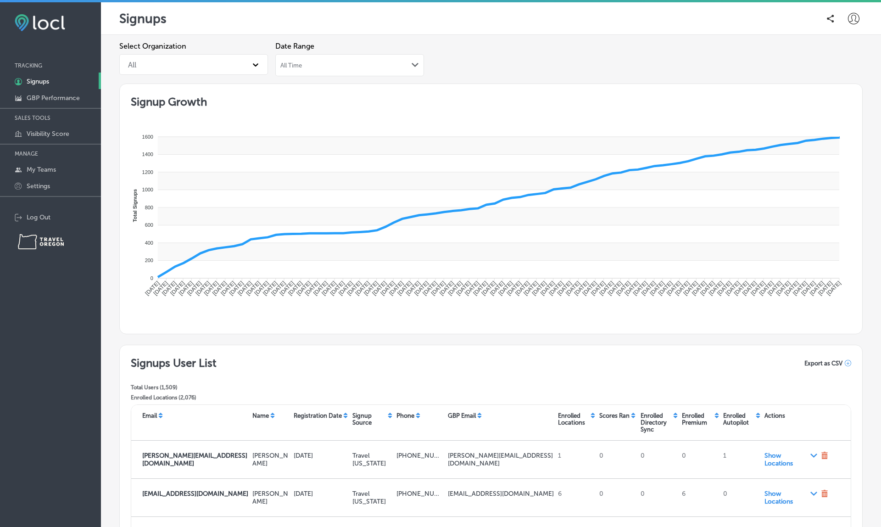
click at [314, 65] on div "All Time Path Created with Sketch." at bounding box center [349, 64] width 139 height 7
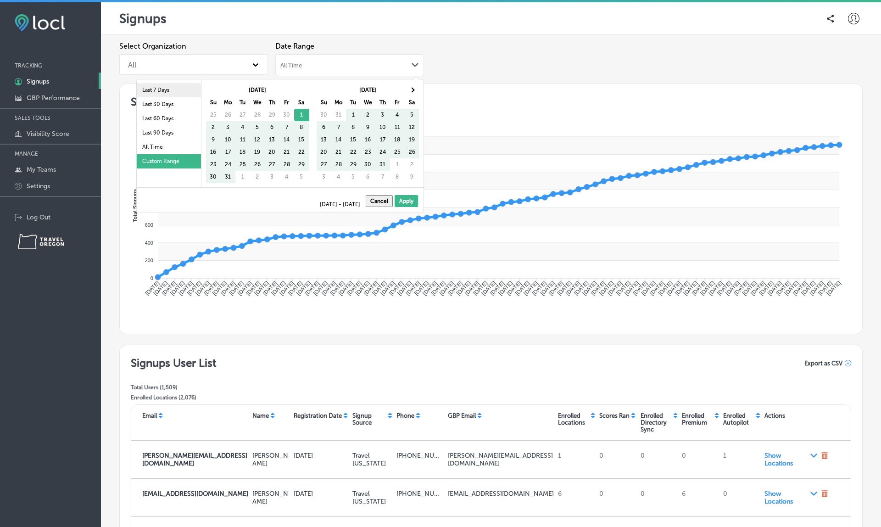
click at [167, 90] on li "Last 7 Days" at bounding box center [169, 90] width 64 height 14
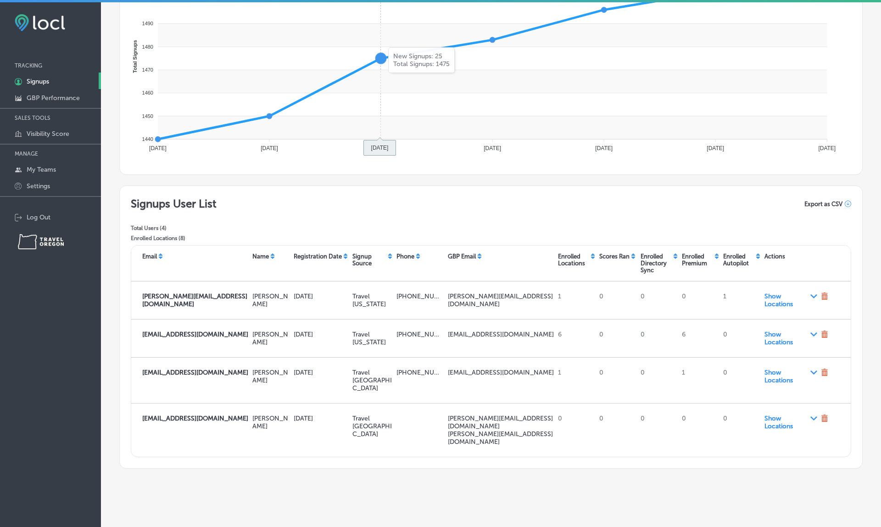
scroll to position [158, 0]
click at [848, 205] on icon at bounding box center [848, 204] width 6 height 6
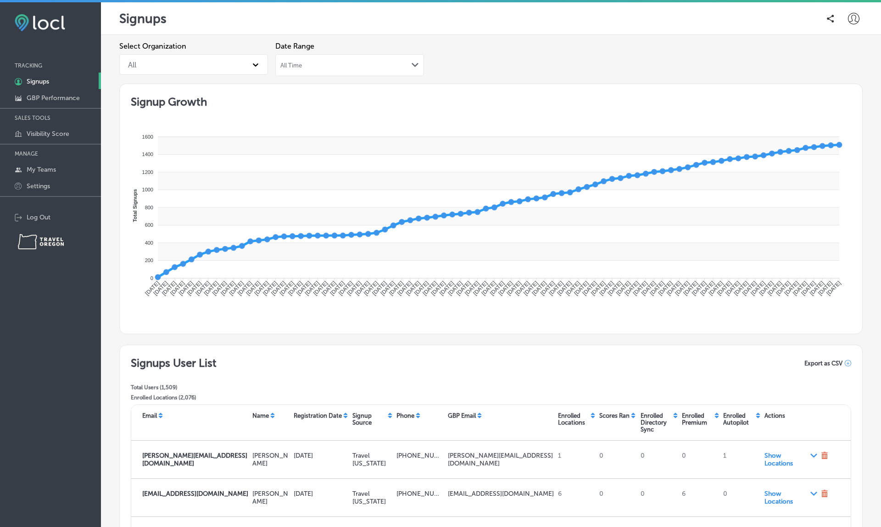
click at [834, 362] on span "Export as CSV" at bounding box center [823, 363] width 38 height 7
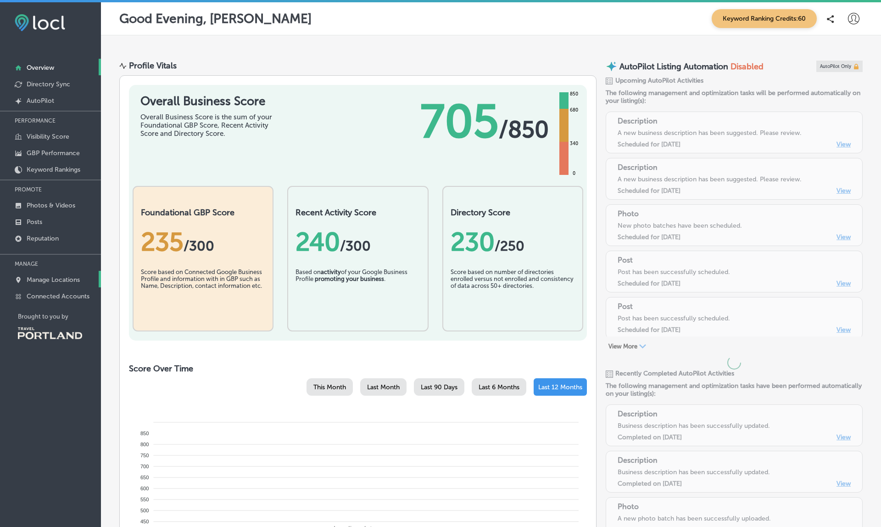
click at [49, 283] on p "Manage Locations" at bounding box center [53, 280] width 53 height 8
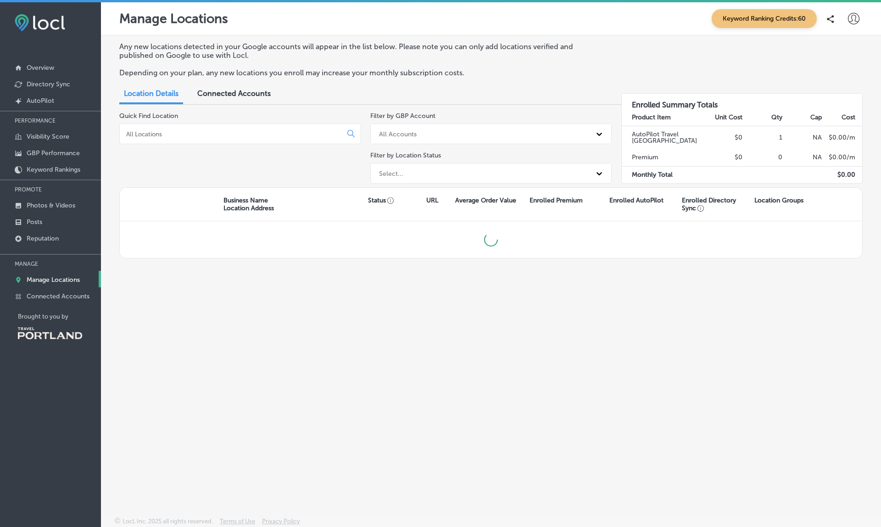
click at [49, 283] on p "Manage Locations" at bounding box center [53, 280] width 53 height 8
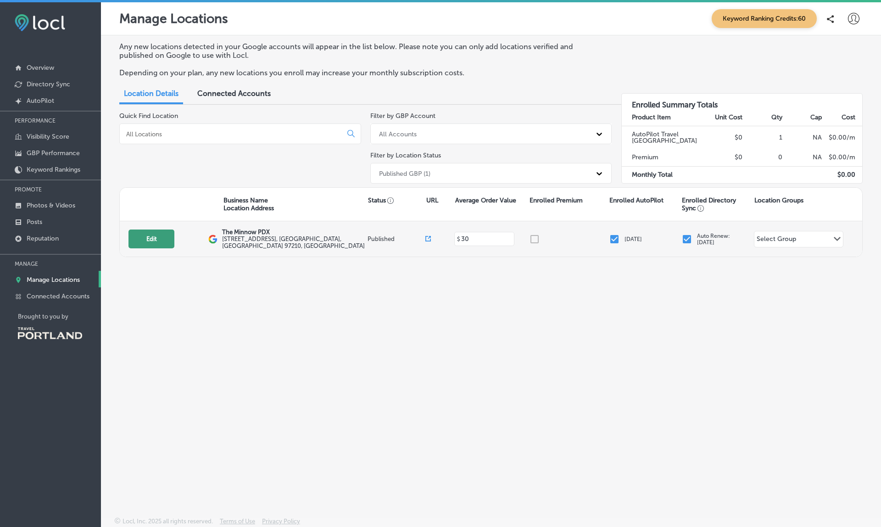
click at [147, 241] on button "Edit" at bounding box center [151, 238] width 46 height 19
select select "US"
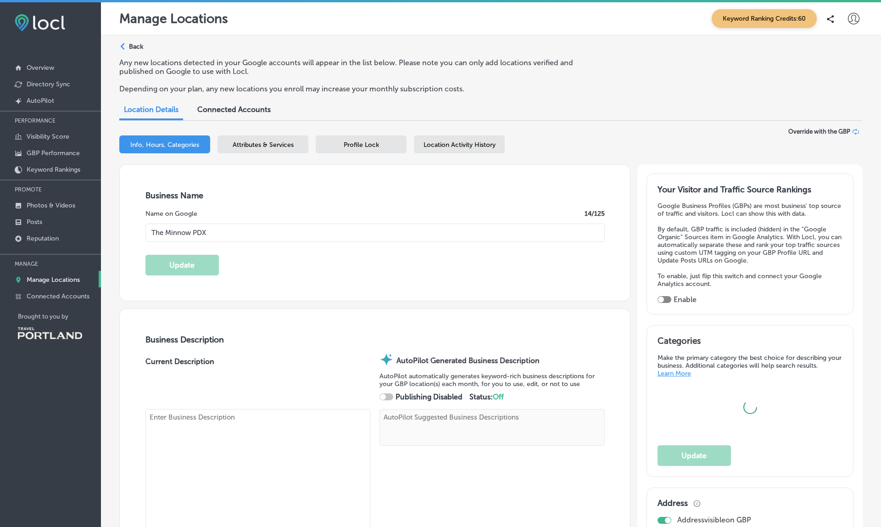
type input "The Minnow PDX"
type textarea "A Farm-Fresh Eatery 🥕 Lunch fare, [PERSON_NAME] & sundries in a calm & casual e…"
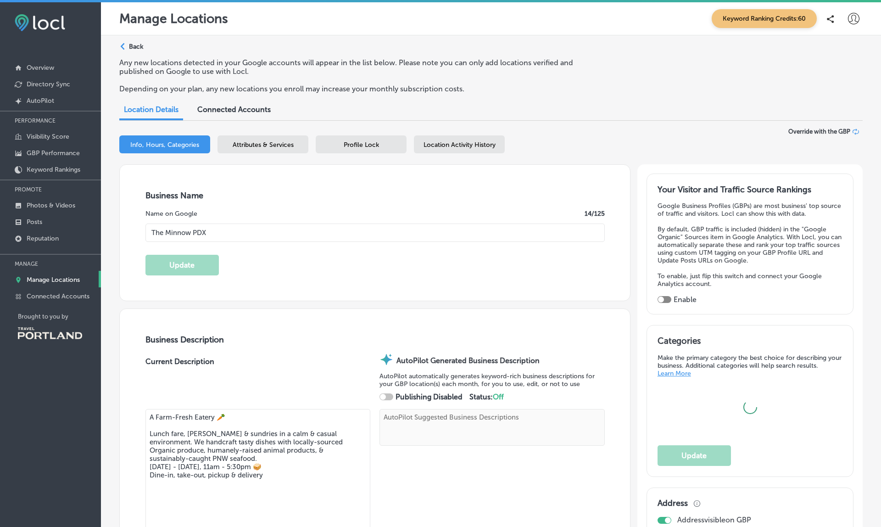
type textarea "The Minnow PDX offers a farm-fresh dining experience, crafting seasonal soups, …"
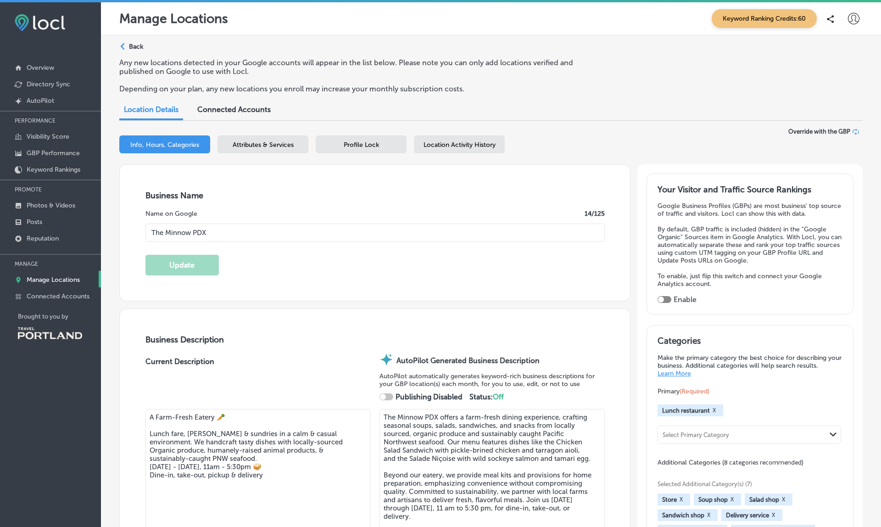
type input "[STREET_ADDRESS]"
type input "[GEOGRAPHIC_DATA]"
type input "97210"
type input "US"
click at [450, 141] on span "Location Activity History" at bounding box center [459, 145] width 72 height 8
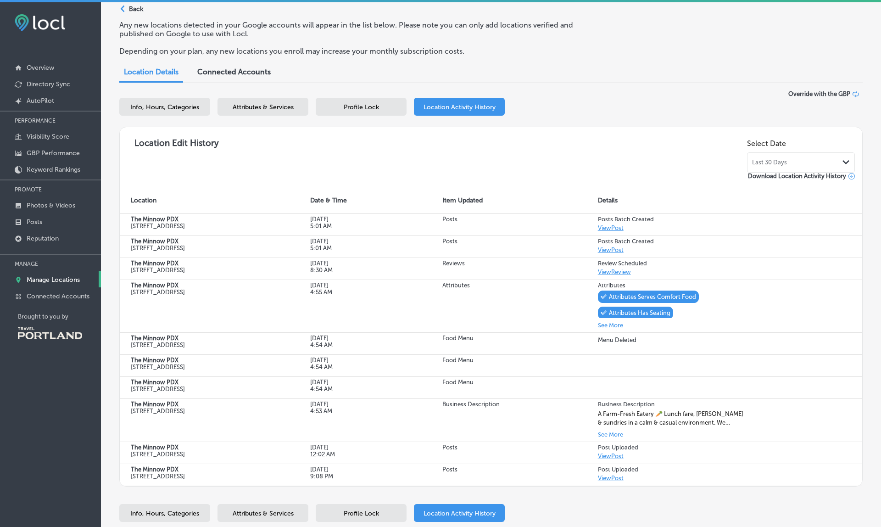
scroll to position [56, 0]
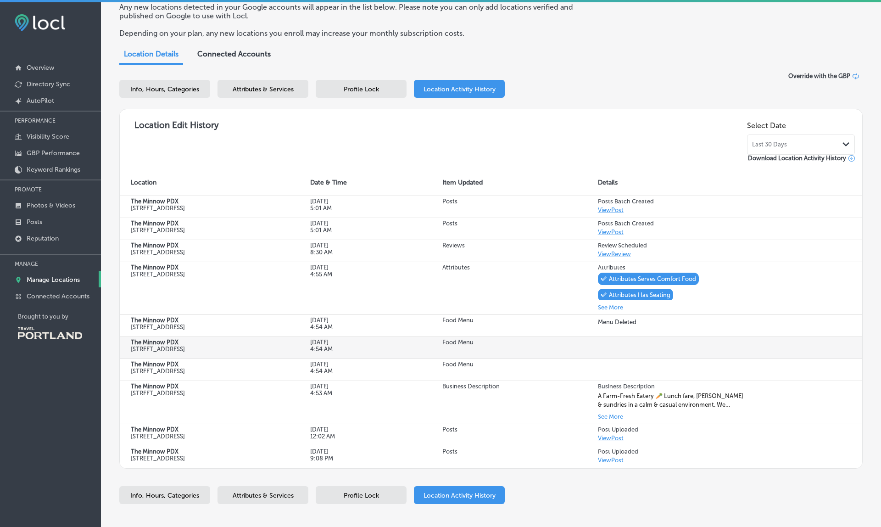
click at [638, 358] on td at bounding box center [724, 347] width 275 height 22
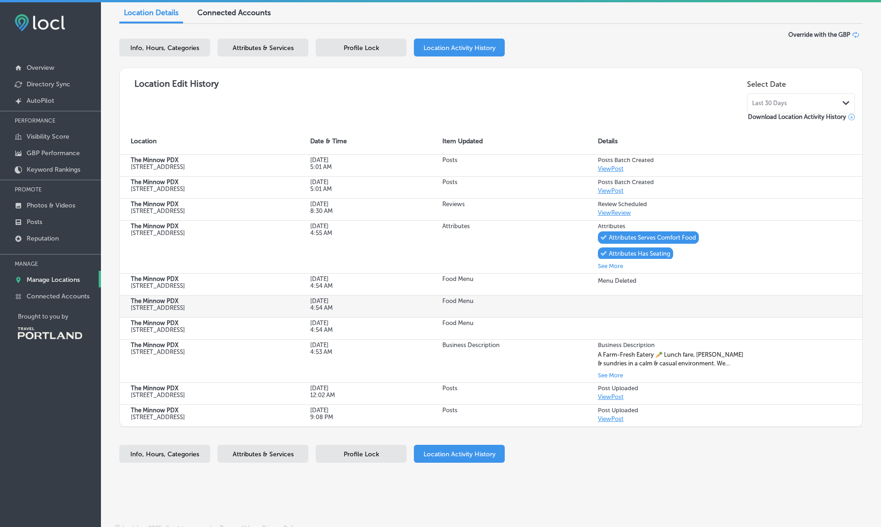
scroll to position [96, 0]
click at [633, 317] on td at bounding box center [724, 306] width 275 height 22
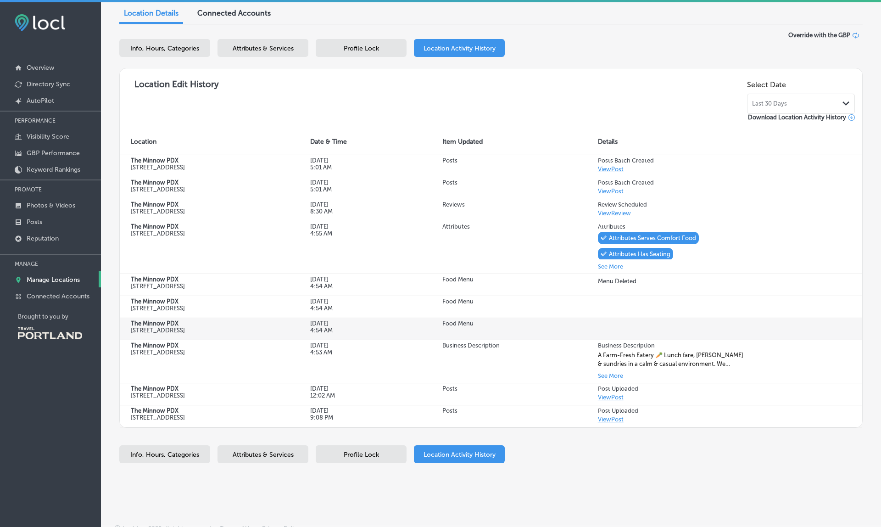
click at [621, 339] on td at bounding box center [724, 328] width 275 height 22
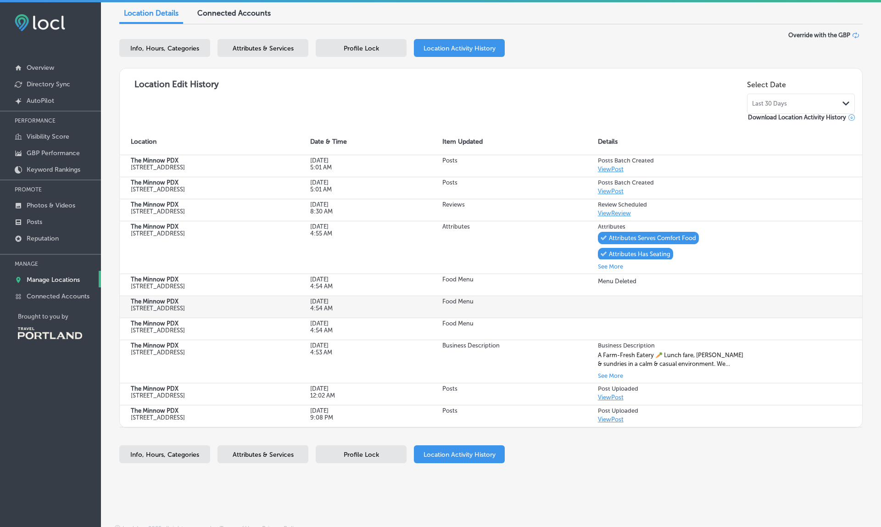
click at [618, 317] on td at bounding box center [724, 306] width 275 height 22
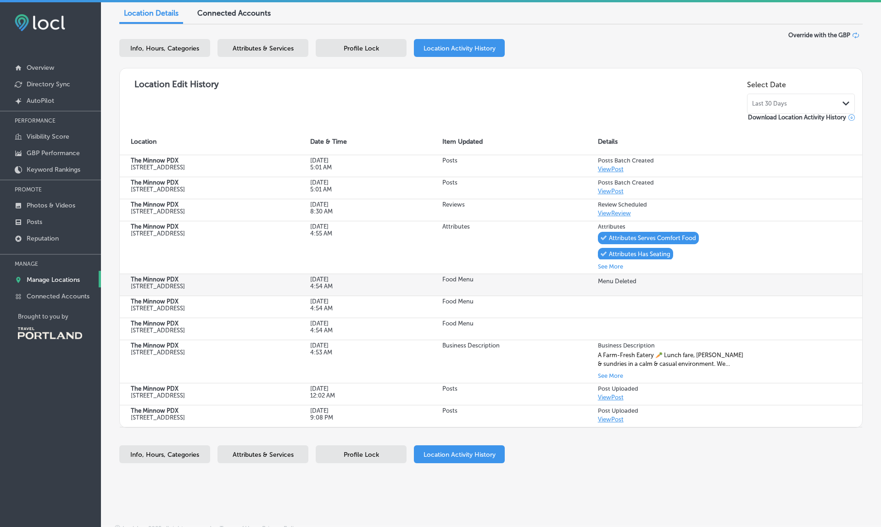
click at [614, 284] on p "Menu Deleted" at bounding box center [617, 281] width 39 height 7
